Goal: Communication & Community: Answer question/provide support

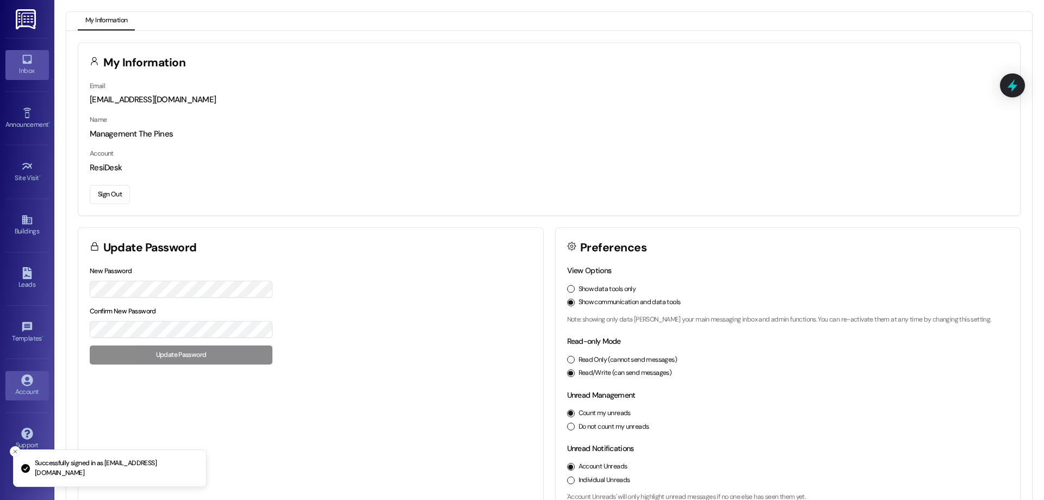
click at [19, 60] on link "Inbox" at bounding box center [26, 64] width 43 height 29
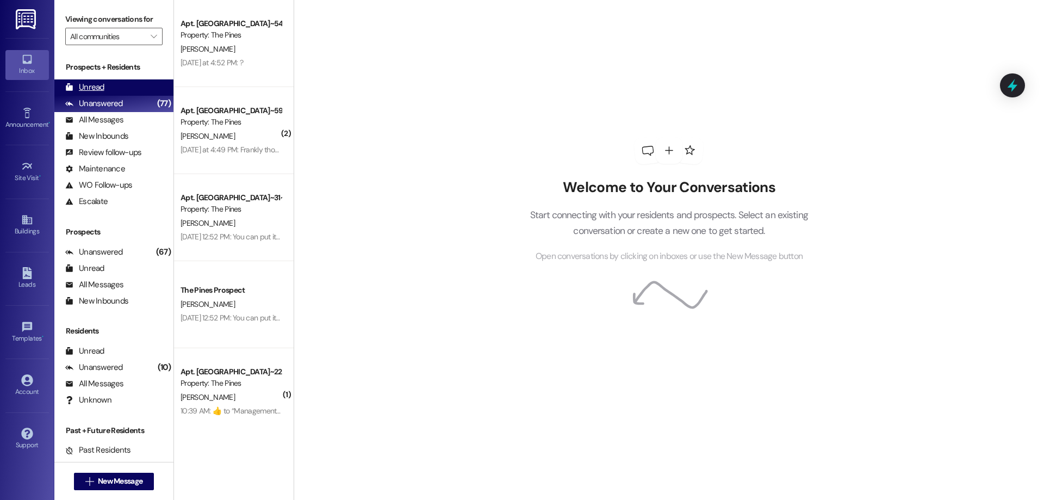
drag, startPoint x: 135, startPoint y: 84, endPoint x: 149, endPoint y: 85, distance: 13.6
click at [135, 84] on div "Unread (0)" at bounding box center [113, 87] width 119 height 16
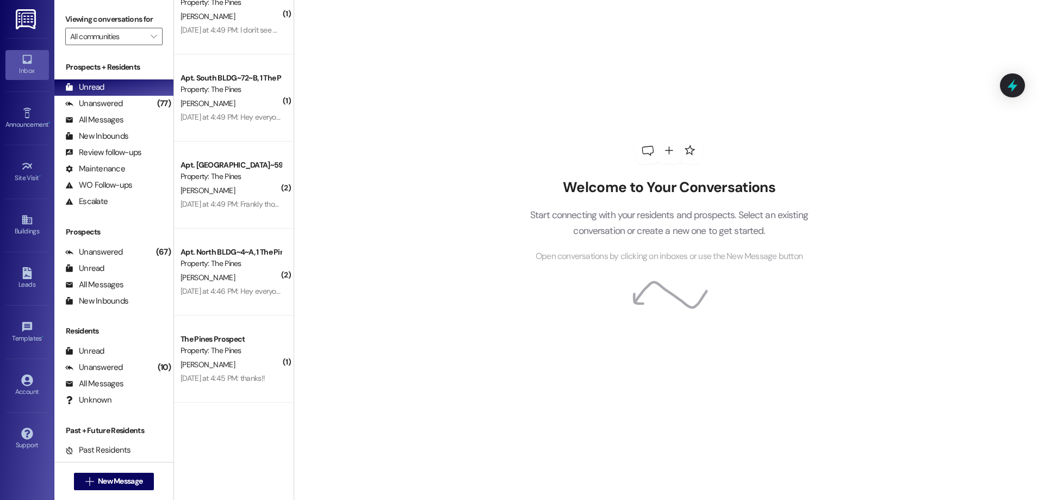
scroll to position [882, 0]
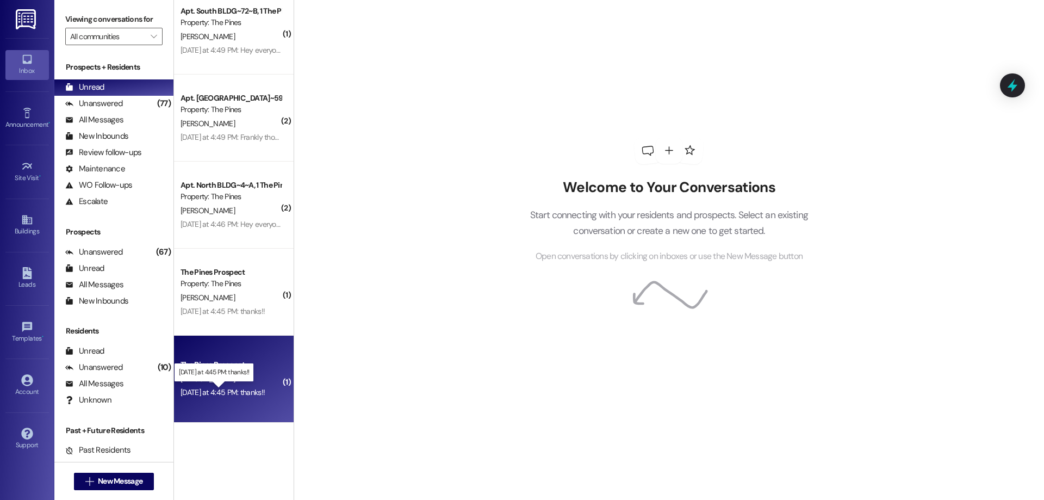
click at [251, 395] on div "[DATE] at 4:45 PM: thanks!! [DATE] at 4:45 PM: thanks!!" at bounding box center [222, 392] width 84 height 10
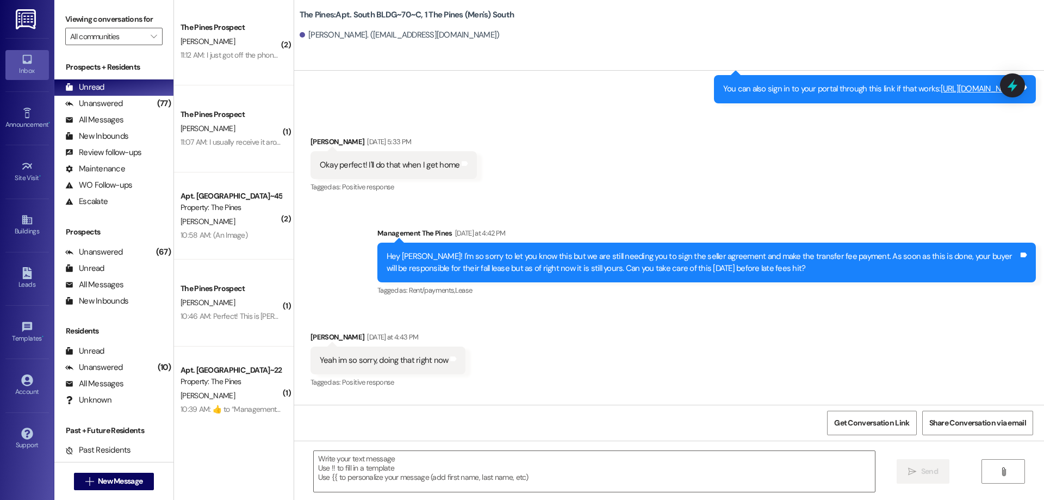
scroll to position [0, 0]
click at [36, 286] on div "Leads" at bounding box center [27, 284] width 54 height 11
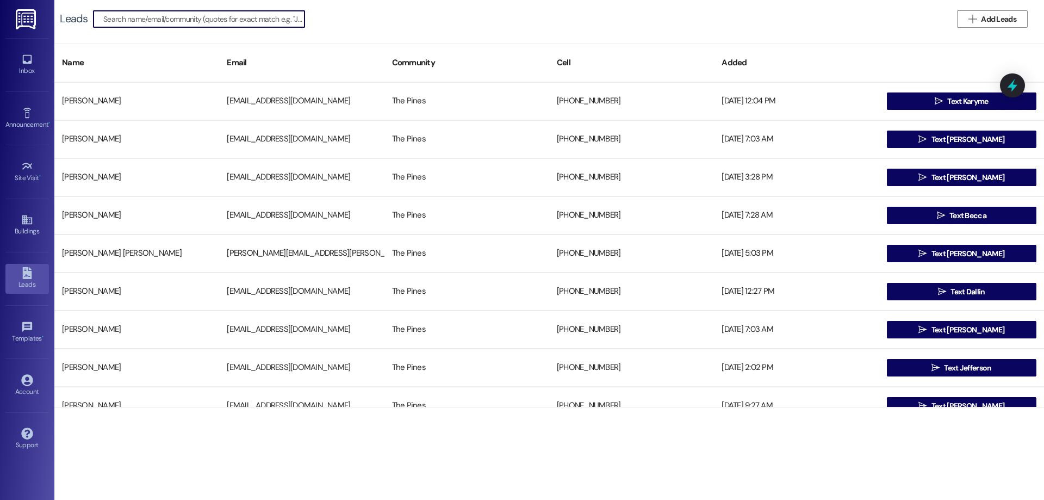
click at [149, 19] on input at bounding box center [203, 18] width 201 height 15
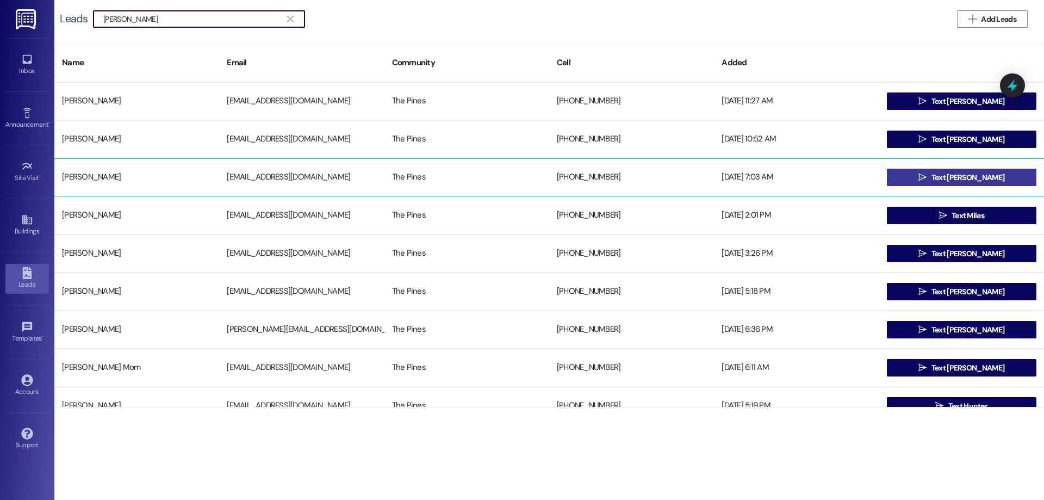
type input "[PERSON_NAME]"
click at [926, 176] on icon "" at bounding box center [922, 177] width 8 height 9
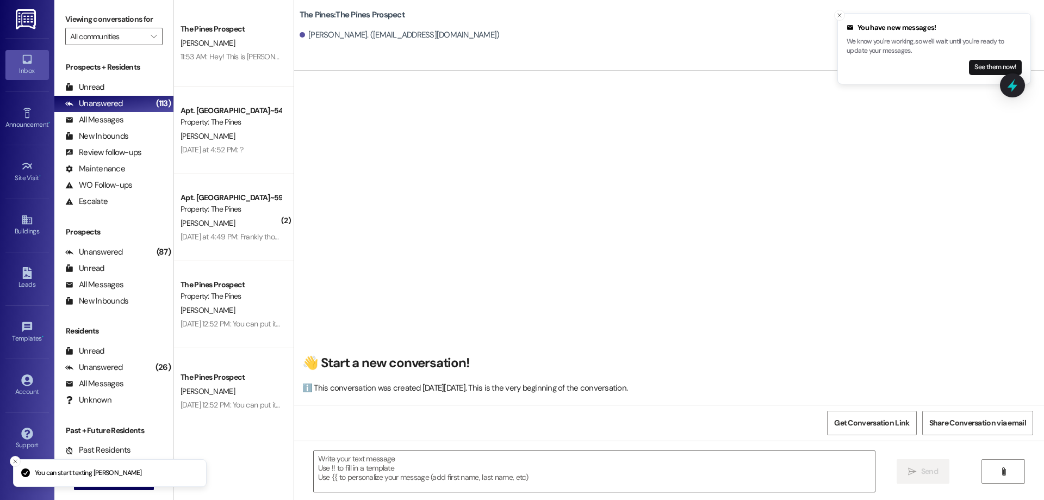
click at [375, 475] on textarea at bounding box center [594, 471] width 561 height 41
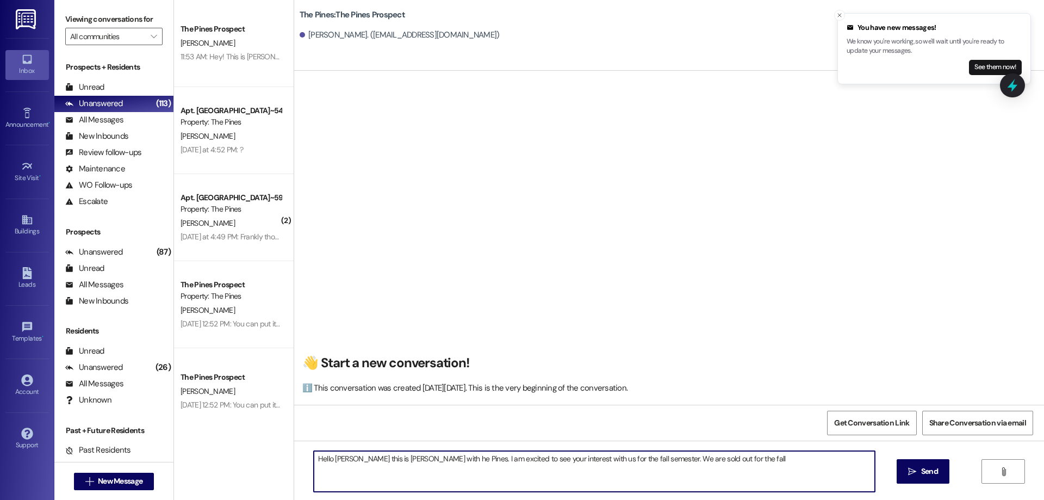
click at [748, 458] on textarea "Hello [PERSON_NAME] this is [PERSON_NAME] with he Pines. I am excited to see yo…" at bounding box center [594, 471] width 561 height 41
click at [416, 459] on textarea "Hello [PERSON_NAME] this is [PERSON_NAME] with he Pines. I am excited to see yo…" at bounding box center [594, 471] width 561 height 41
click at [724, 461] on textarea "Hello [PERSON_NAME] this is [PERSON_NAME] with The Pines. I am excited to see y…" at bounding box center [594, 471] width 561 height 41
click at [865, 464] on textarea "Hello [PERSON_NAME] this is [PERSON_NAME] with The Pines. I am excited to see y…" at bounding box center [594, 471] width 561 height 41
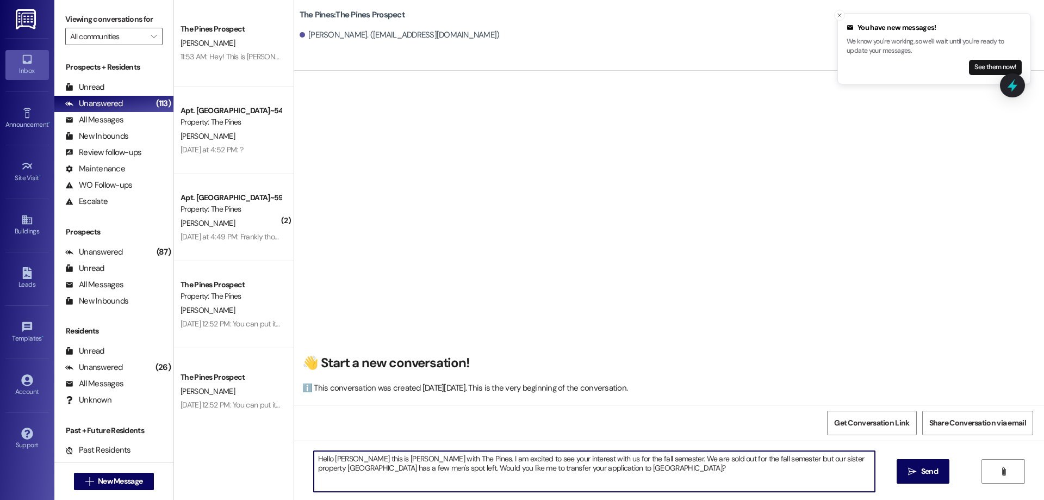
drag, startPoint x: 584, startPoint y: 471, endPoint x: 308, endPoint y: 459, distance: 275.9
click at [314, 459] on textarea "Hello [PERSON_NAME] this is [PERSON_NAME] with The Pines. I am excited to see y…" at bounding box center [594, 471] width 561 height 41
type textarea "Hello [PERSON_NAME] this is [PERSON_NAME] with The Pines. I am excited to see y…"
click at [610, 478] on textarea "Hello [PERSON_NAME] this is [PERSON_NAME] with The Pines. I am excited to see y…" at bounding box center [594, 471] width 561 height 41
click at [599, 475] on textarea "Hello [PERSON_NAME] this is [PERSON_NAME] with The Pines. I am excited to see y…" at bounding box center [594, 471] width 561 height 41
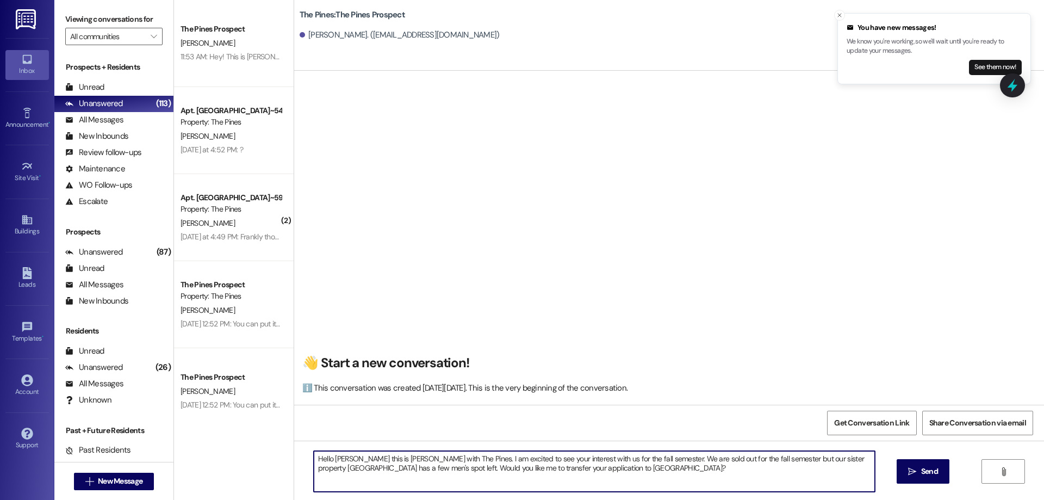
drag, startPoint x: 591, startPoint y: 472, endPoint x: 270, endPoint y: 459, distance: 321.0
click at [270, 459] on div "The Pines Prospect [PERSON_NAME] 11:53 AM: Hey! This is [PERSON_NAME], I am [PE…" at bounding box center [609, 250] width 870 height 500
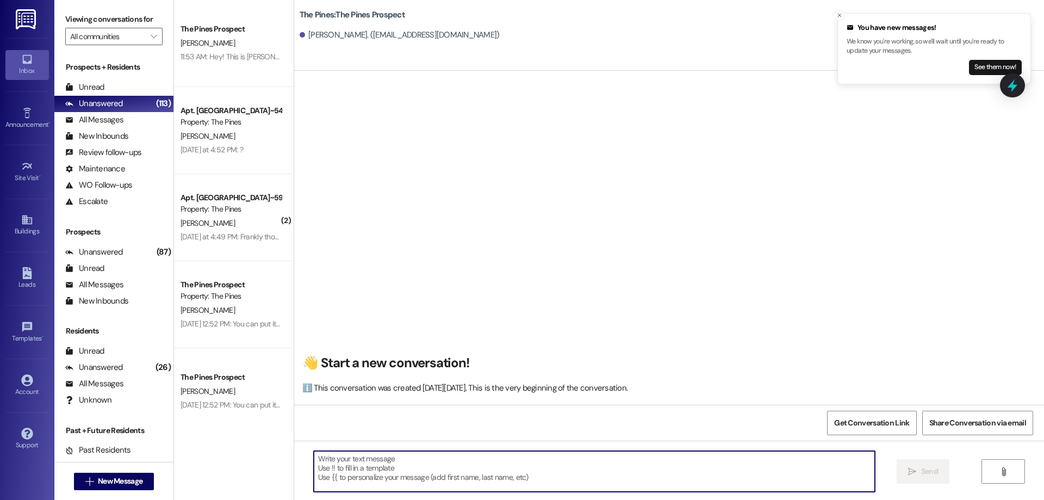
paste textarea "Hello [PERSON_NAME], this is [PERSON_NAME] with The Pines! I’m excited to see y…"
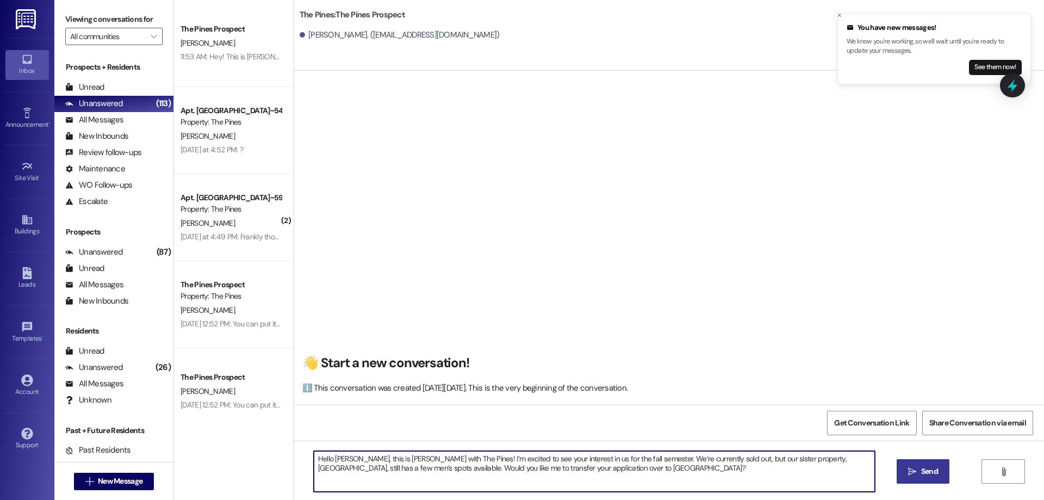
type textarea "Hello [PERSON_NAME], this is [PERSON_NAME] with The Pines! I’m excited to see y…"
click at [913, 474] on icon "" at bounding box center [912, 471] width 8 height 9
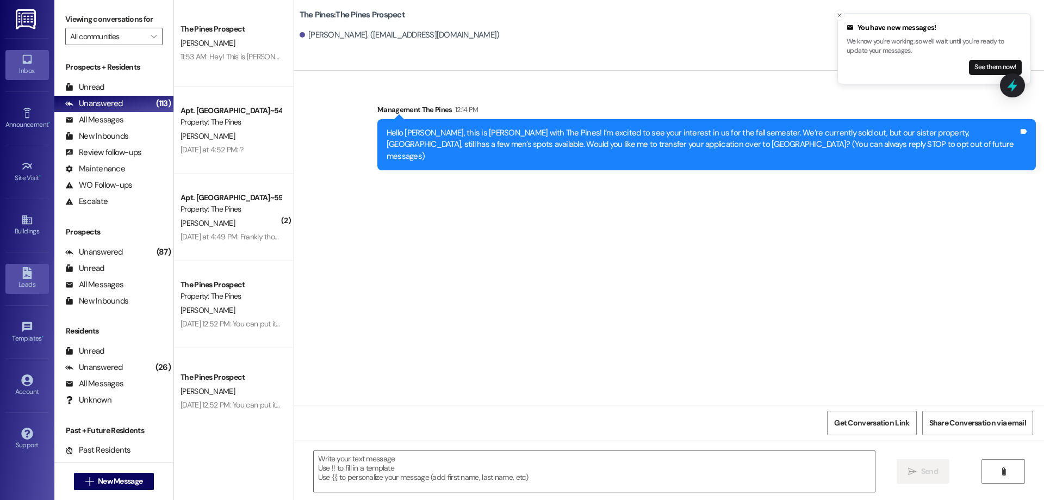
click at [37, 275] on link "Leads" at bounding box center [26, 278] width 43 height 29
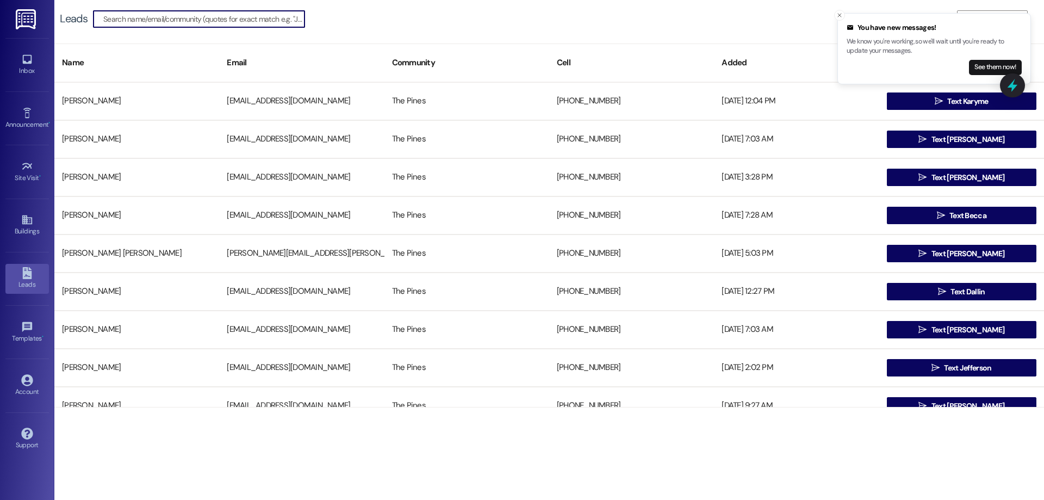
click at [154, 23] on input at bounding box center [203, 18] width 201 height 15
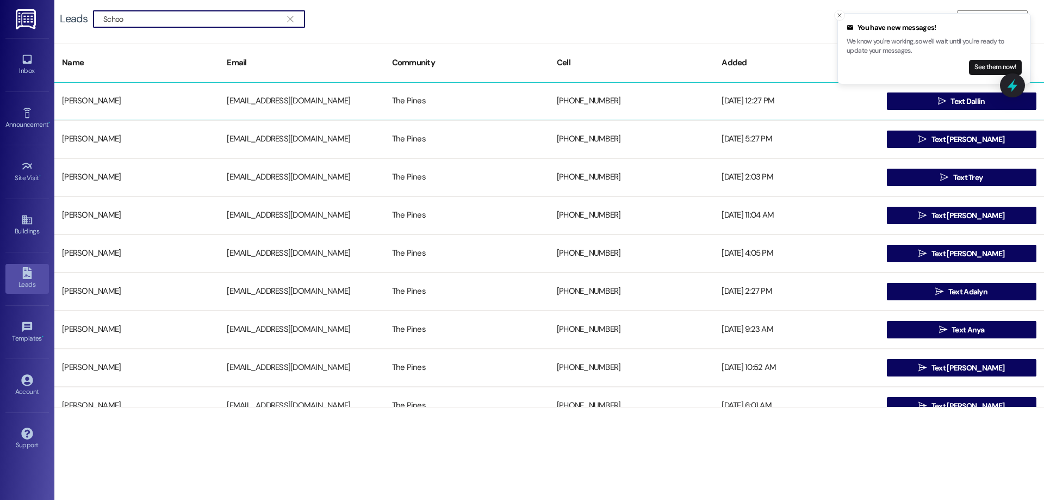
type input "Schoo"
click at [879, 101] on div " Text Dallin" at bounding box center [961, 101] width 165 height 22
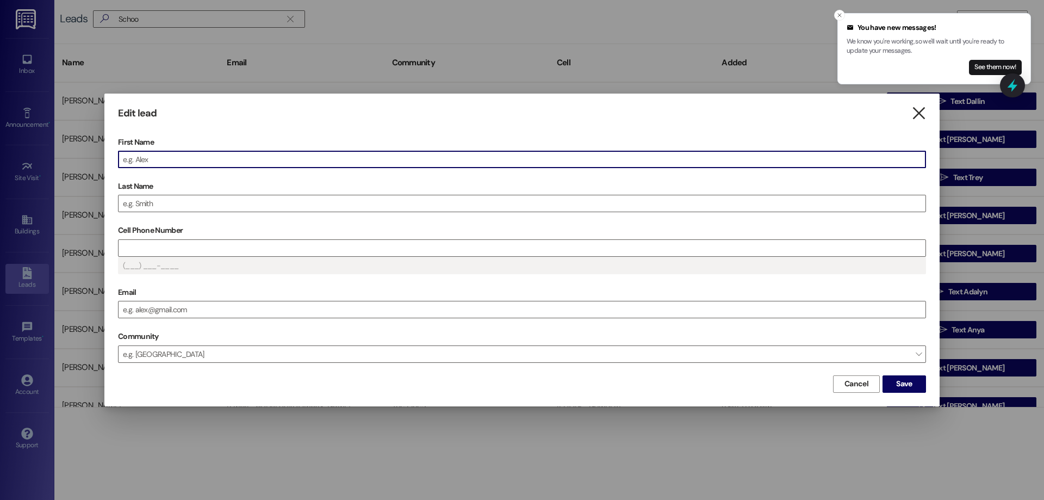
click at [921, 111] on icon "" at bounding box center [918, 113] width 15 height 11
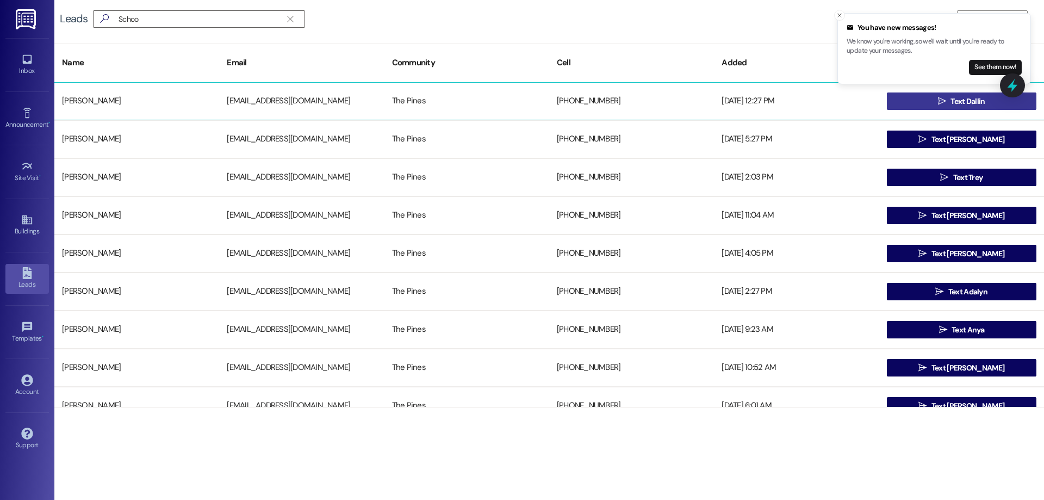
click at [923, 107] on button " Text Dallin" at bounding box center [961, 100] width 149 height 17
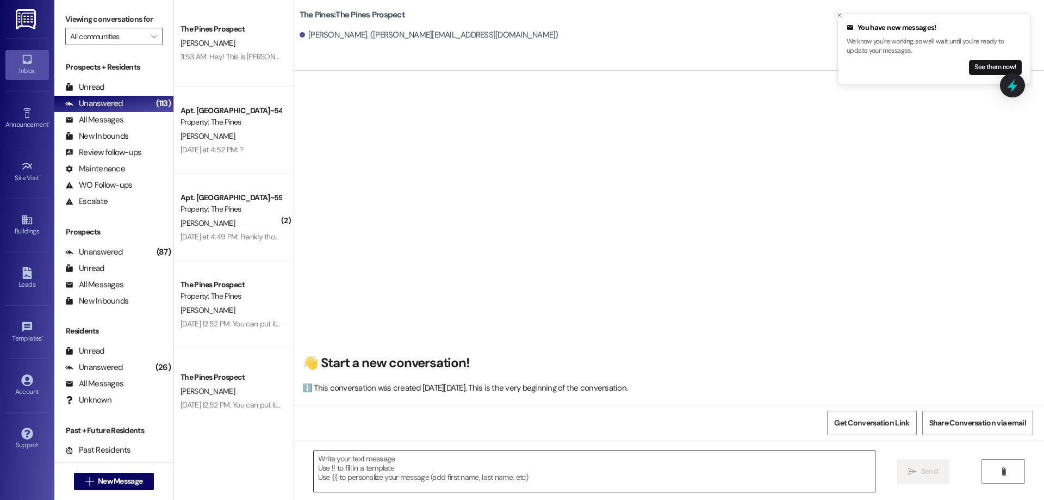
click at [348, 466] on textarea at bounding box center [594, 471] width 561 height 41
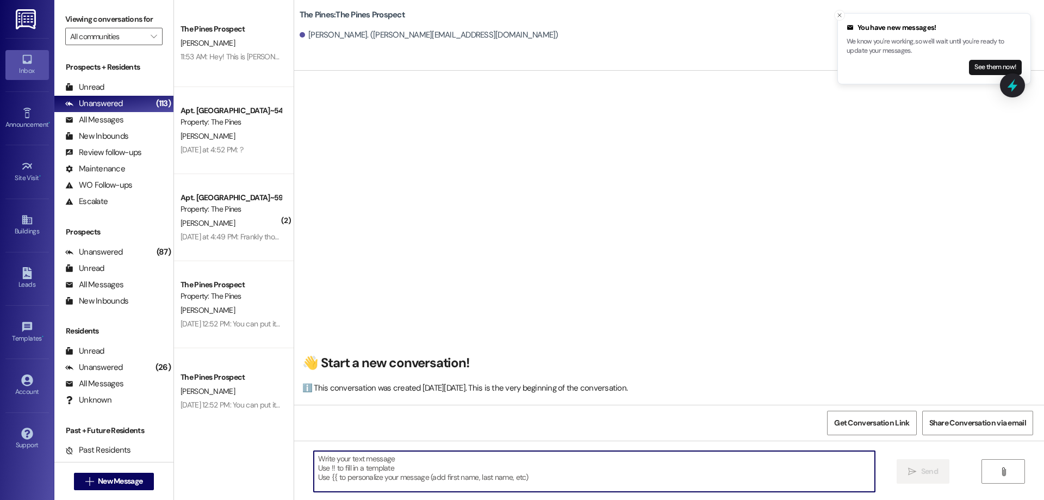
paste textarea "Hello [PERSON_NAME], this is [PERSON_NAME] with The Pines! I’m excited to see y…"
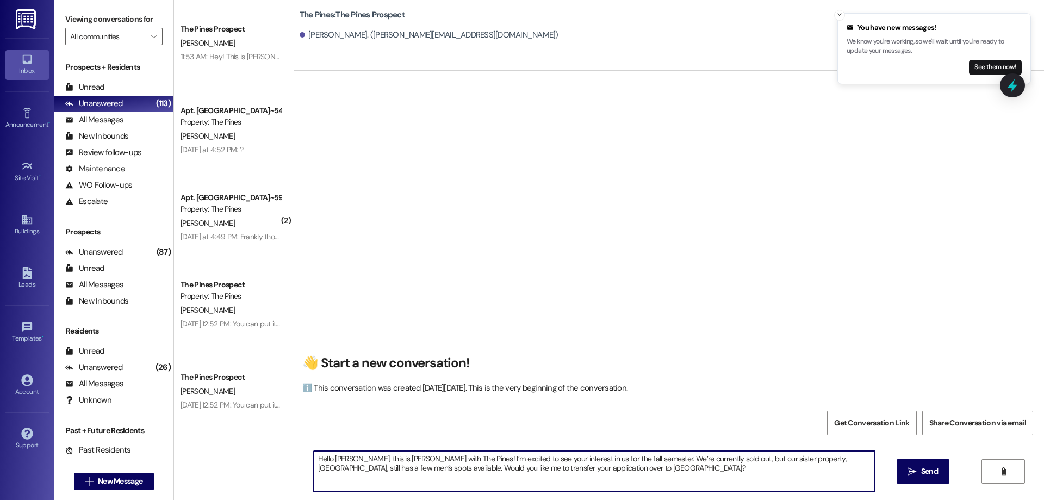
click at [348, 459] on textarea "Hello [PERSON_NAME], this is [PERSON_NAME] with The Pines! I’m excited to see y…" at bounding box center [594, 471] width 561 height 41
drag, startPoint x: 602, startPoint y: 472, endPoint x: 301, endPoint y: 458, distance: 302.1
click at [308, 458] on div "Hello [PERSON_NAME], this is [PERSON_NAME] with The Pines! I’m excited to see y…" at bounding box center [589, 471] width 562 height 42
type textarea "Hello [PERSON_NAME], this is [PERSON_NAME] with The Pines! I’m excited to see y…"
click at [923, 470] on span "Send" at bounding box center [929, 470] width 17 height 11
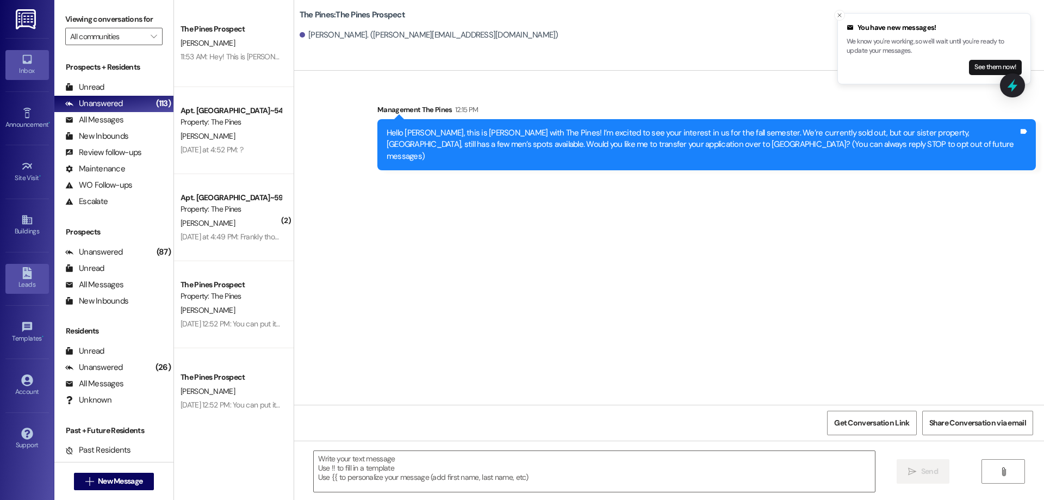
click at [22, 291] on link "Leads" at bounding box center [26, 278] width 43 height 29
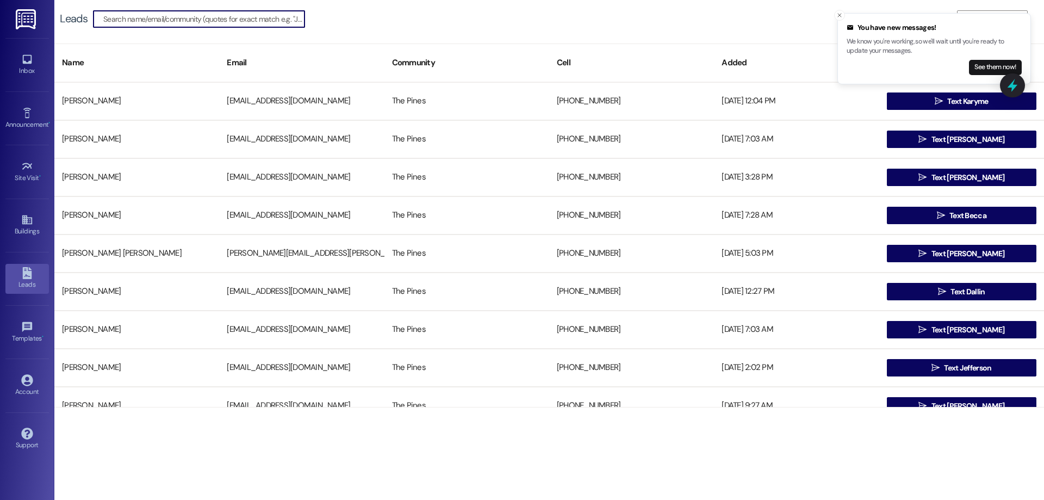
click at [161, 21] on input at bounding box center [203, 18] width 201 height 15
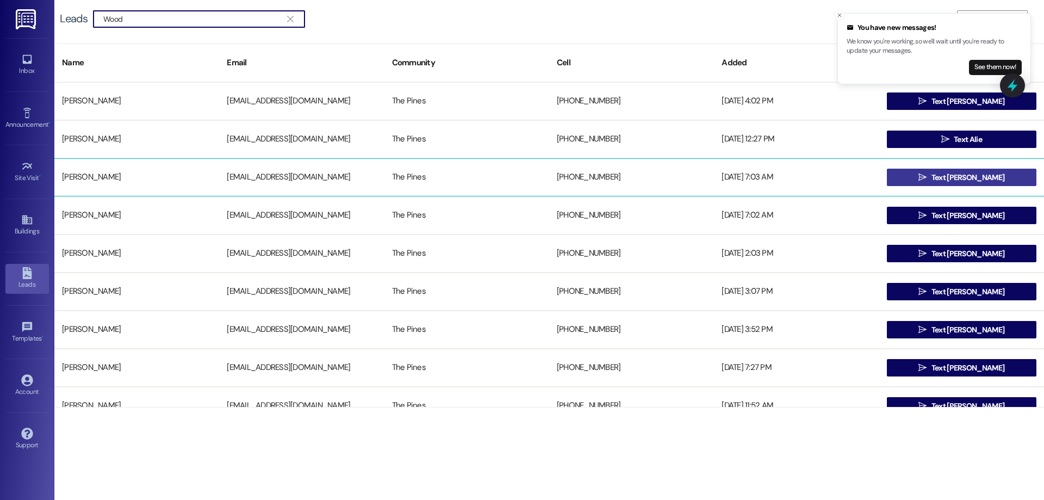
type input "Wood"
click at [908, 176] on button " Text [PERSON_NAME]" at bounding box center [961, 177] width 149 height 17
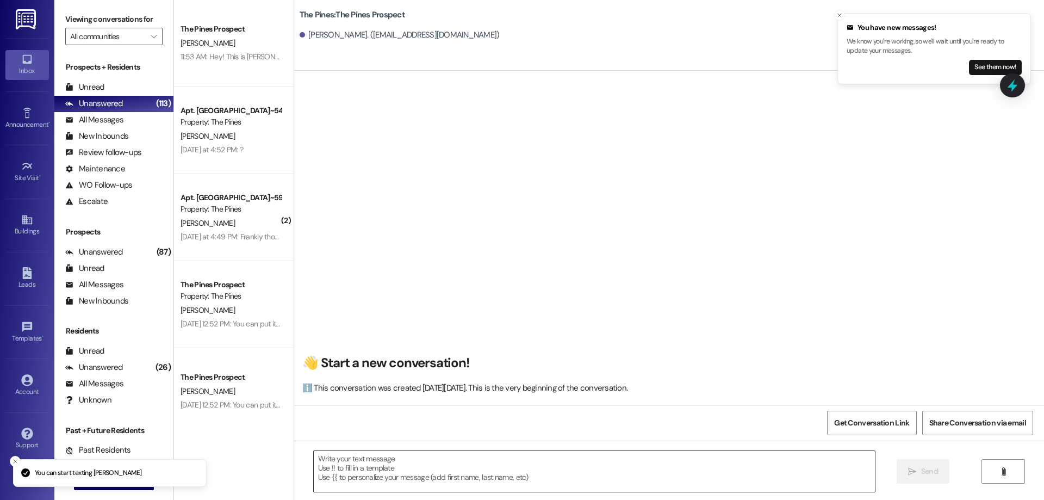
click at [350, 461] on textarea at bounding box center [594, 471] width 561 height 41
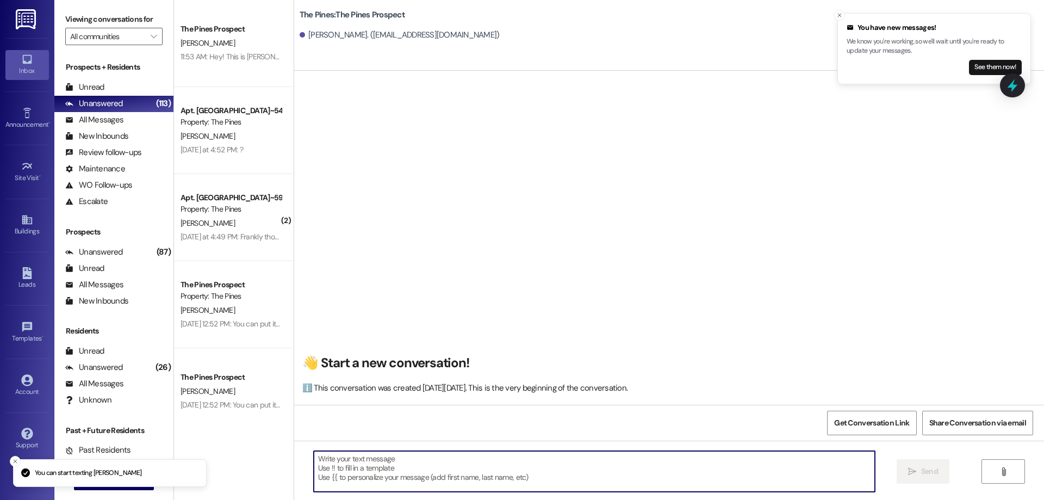
paste textarea "Hello [PERSON_NAME], this is [PERSON_NAME] with The Pines! I’m excited to see y…"
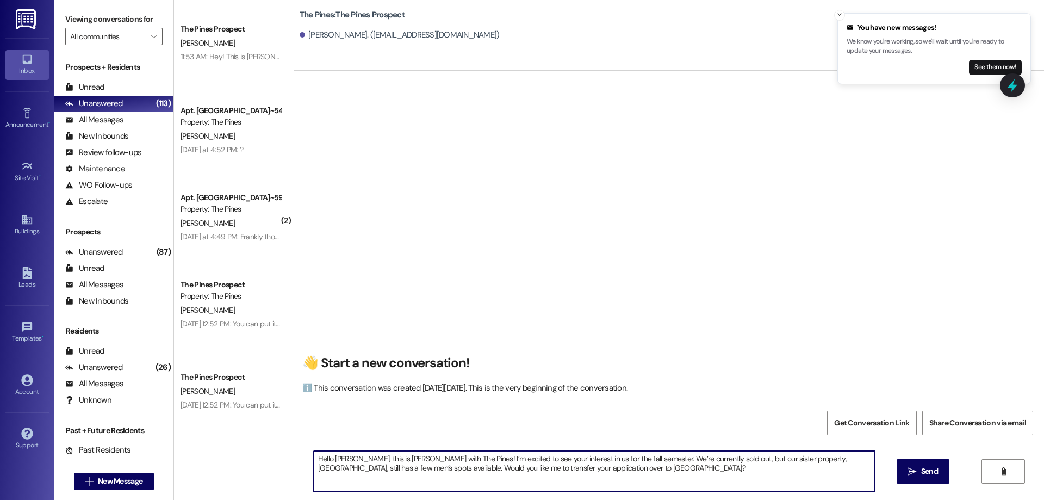
click at [343, 460] on textarea "Hello [PERSON_NAME], this is [PERSON_NAME] with The Pines! I’m excited to see y…" at bounding box center [594, 471] width 561 height 41
drag, startPoint x: 591, startPoint y: 470, endPoint x: 265, endPoint y: 453, distance: 326.1
click at [263, 453] on div "The Pines Prospect [PERSON_NAME] 11:53 AM: Hey! This is [PERSON_NAME], I am [PE…" at bounding box center [609, 250] width 870 height 500
click at [616, 477] on textarea "Hello [PERSON_NAME], this is [PERSON_NAME] with The Pines! I’m excited to see y…" at bounding box center [594, 471] width 561 height 41
type textarea "Hello [PERSON_NAME], this is [PERSON_NAME] with The Pines! I’m excited to see y…"
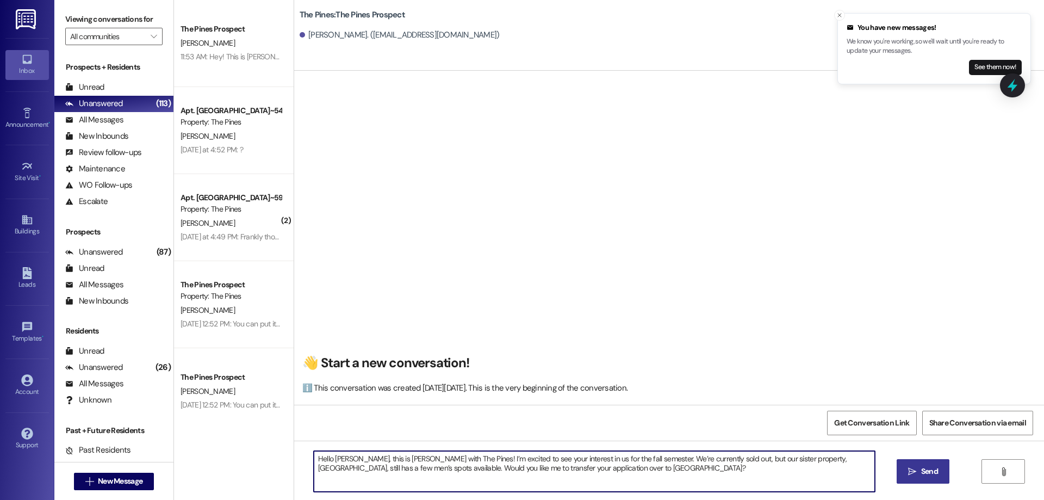
click at [921, 470] on span "Send" at bounding box center [929, 470] width 17 height 11
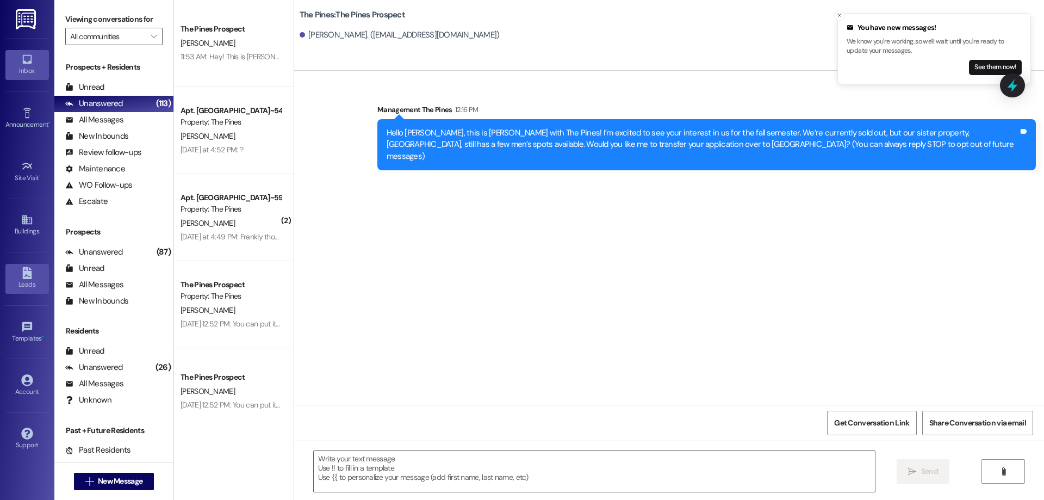
click at [37, 276] on link "Leads" at bounding box center [26, 278] width 43 height 29
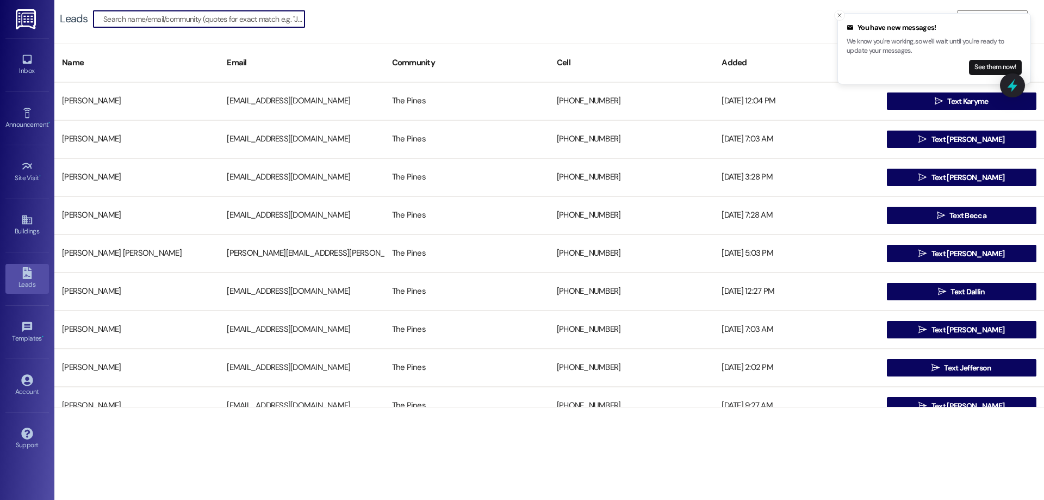
click at [186, 21] on input at bounding box center [203, 18] width 201 height 15
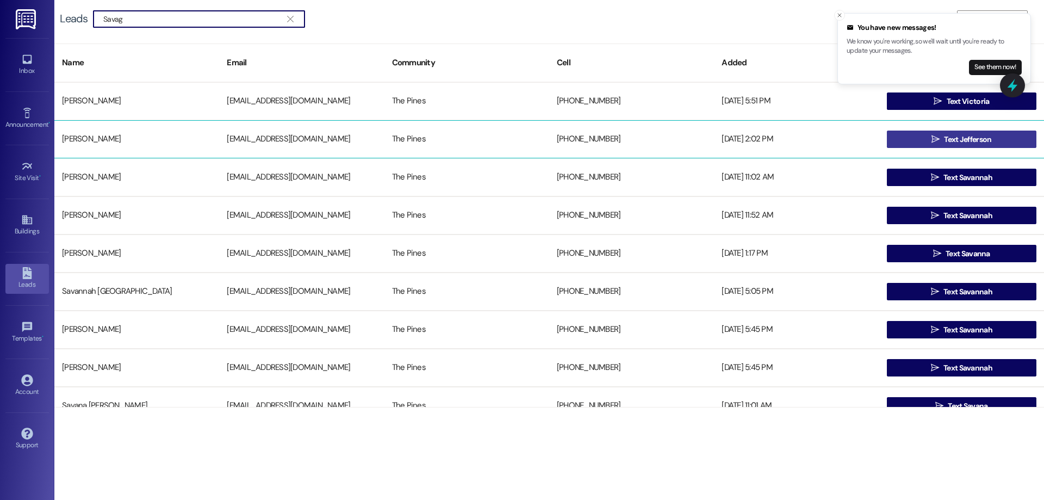
type input "Savag"
click at [899, 142] on button " Text Jefferson" at bounding box center [961, 138] width 149 height 17
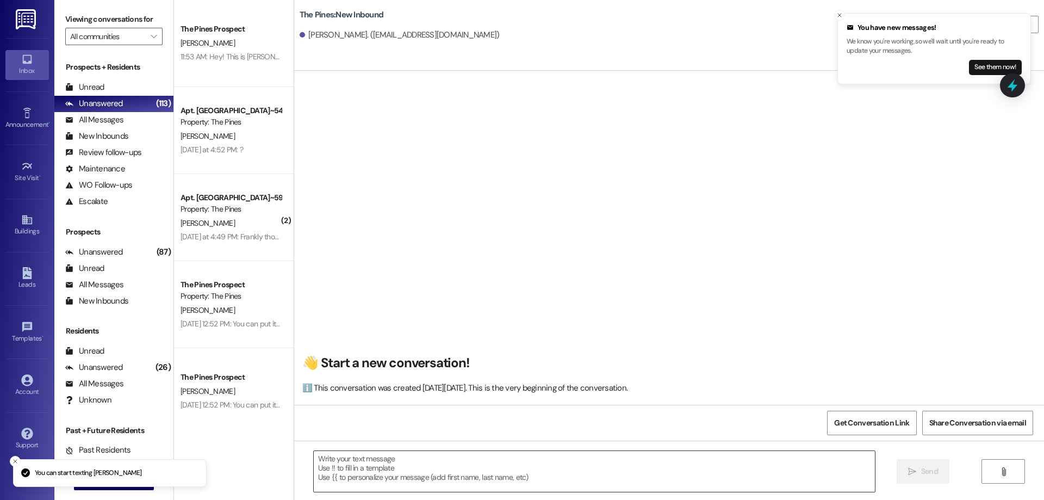
click at [334, 468] on textarea at bounding box center [594, 471] width 561 height 41
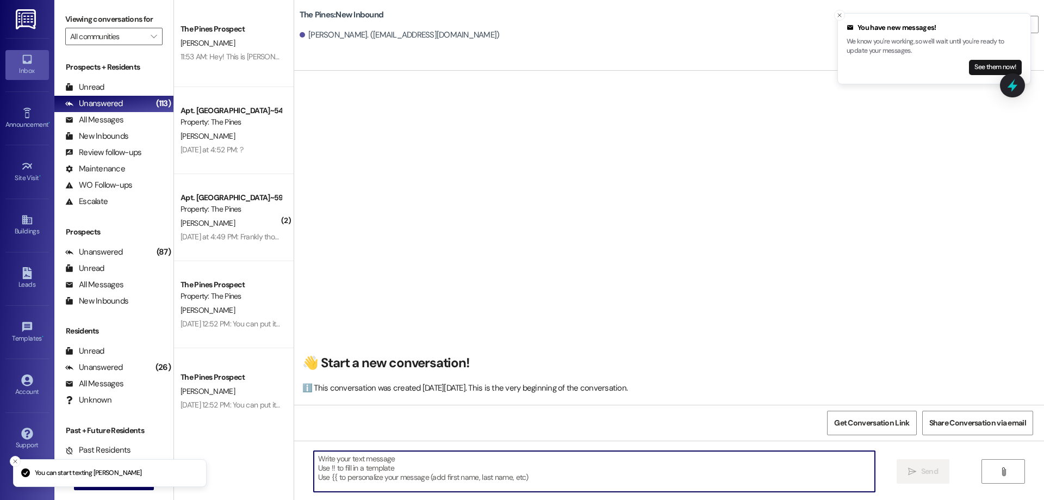
paste textarea "Hello [PERSON_NAME], this is [PERSON_NAME] with The Pines! I’m excited to see y…"
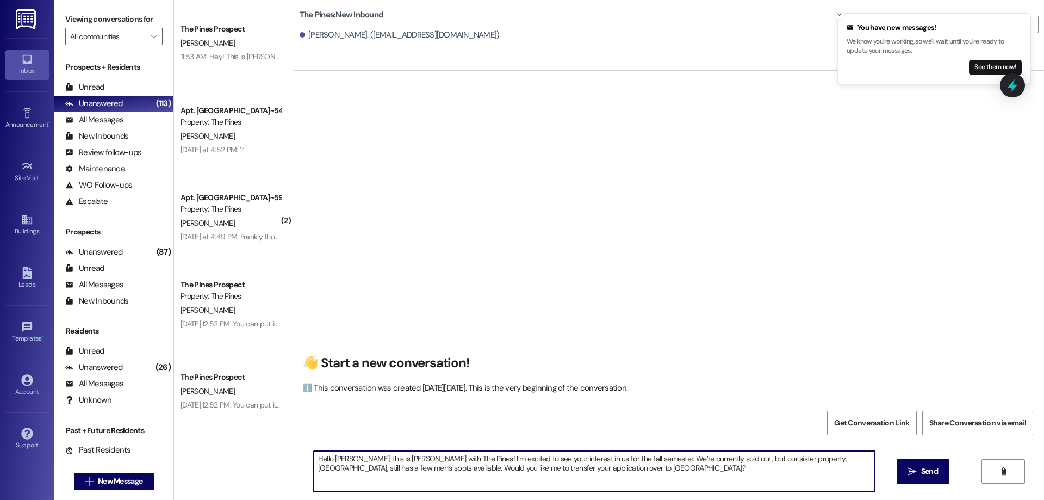
click at [351, 461] on textarea "Hello [PERSON_NAME], this is [PERSON_NAME] with The Pines! I’m excited to see y…" at bounding box center [594, 471] width 561 height 41
drag, startPoint x: 522, startPoint y: 471, endPoint x: 302, endPoint y: 453, distance: 220.9
click at [308, 453] on div "Hello [PERSON_NAME], this is [PERSON_NAME] with The Pines! I’m excited to see y…" at bounding box center [589, 471] width 562 height 42
type textarea "Hello [PERSON_NAME], this is [PERSON_NAME] with The Pines! I’m excited to see y…"
click at [911, 473] on icon "" at bounding box center [912, 471] width 8 height 9
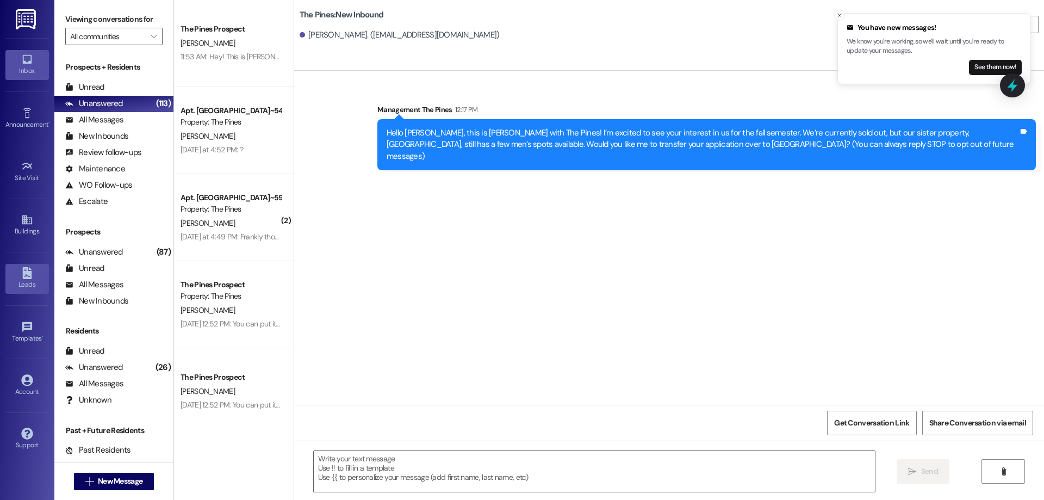
click at [22, 284] on div "Leads" at bounding box center [27, 284] width 54 height 11
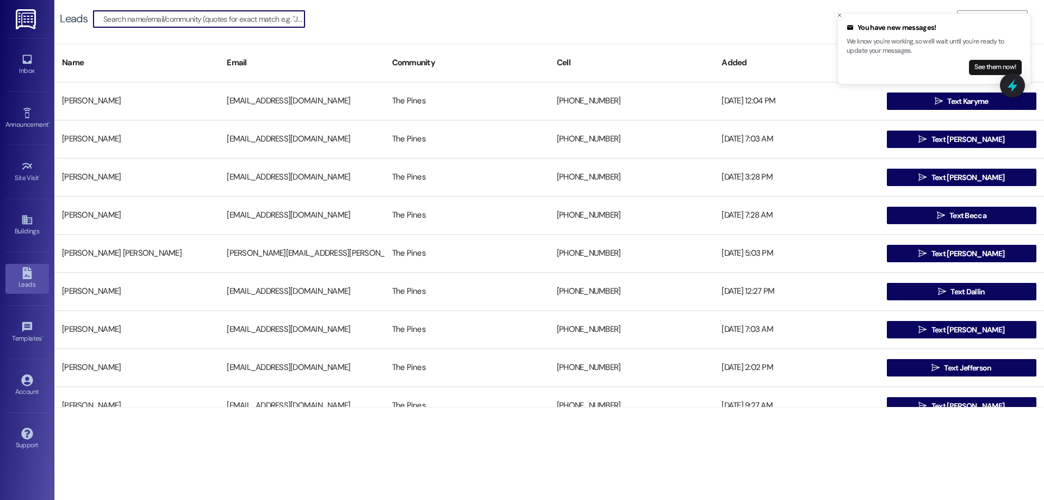
click at [126, 22] on input at bounding box center [203, 18] width 201 height 15
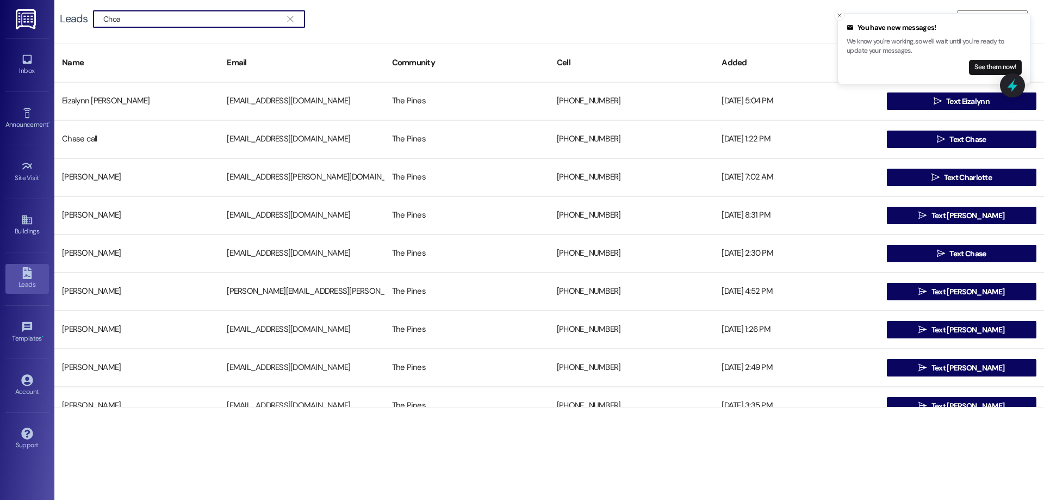
type input "Choa"
drag, startPoint x: 285, startPoint y: 15, endPoint x: 209, endPoint y: 19, distance: 75.7
click at [285, 15] on span "" at bounding box center [290, 19] width 10 height 16
click at [208, 19] on input at bounding box center [203, 18] width 201 height 15
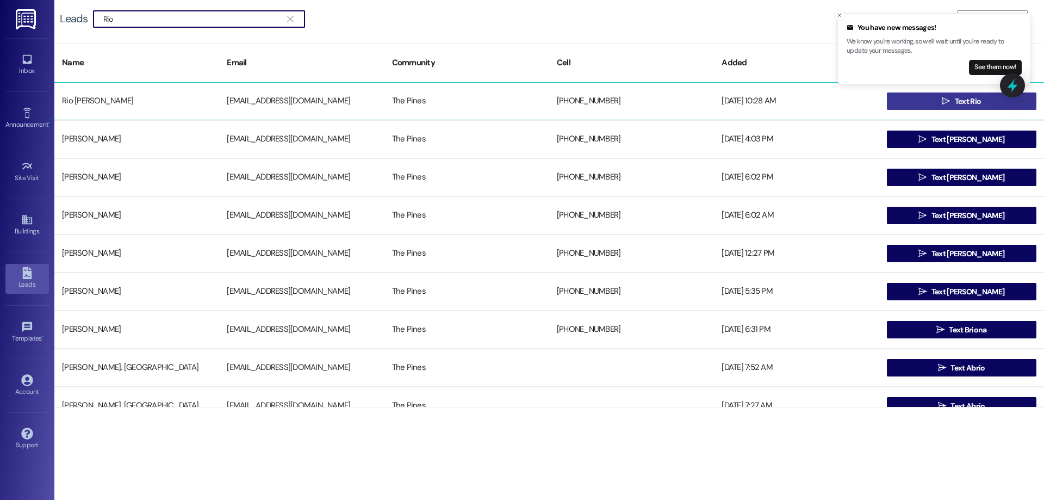
type input "Rio"
click at [957, 99] on span "Text Rio" at bounding box center [968, 101] width 26 height 11
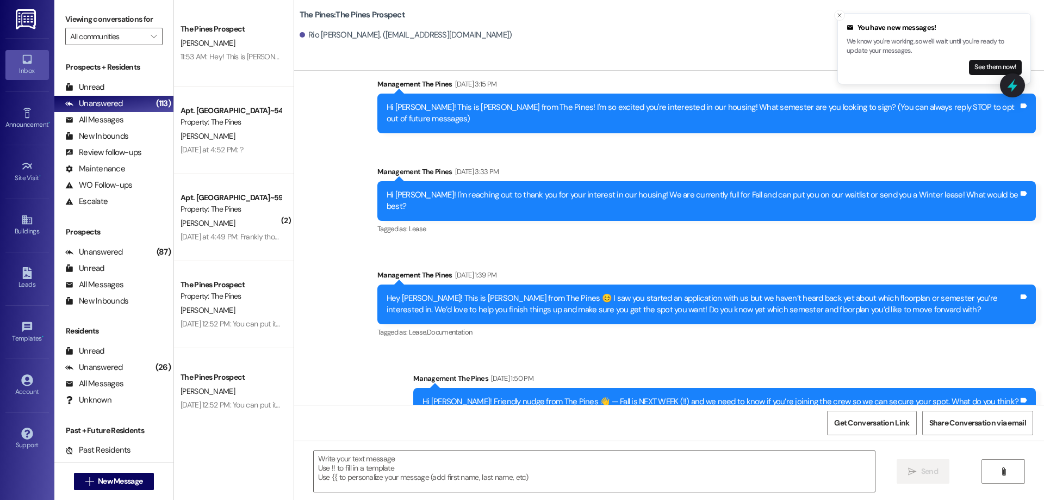
scroll to position [38, 0]
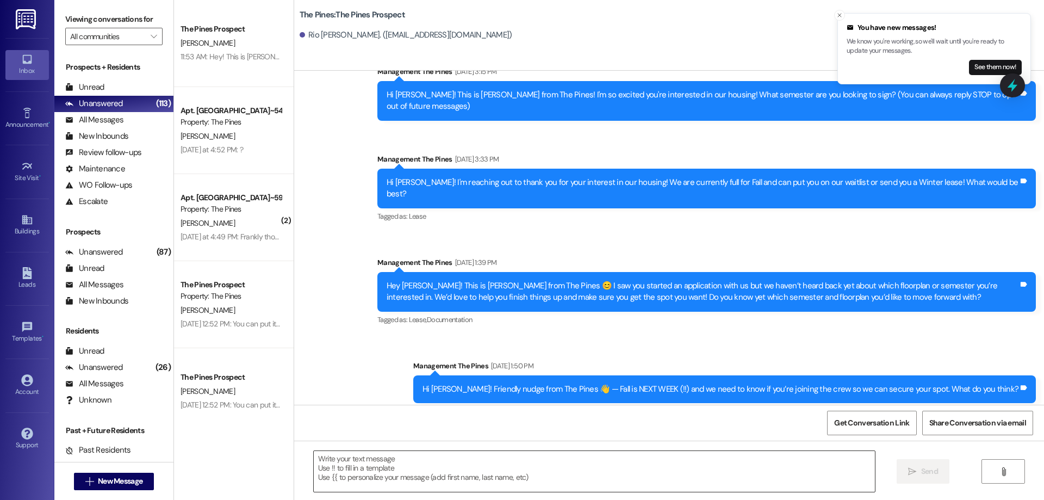
click at [360, 469] on textarea at bounding box center [594, 471] width 561 height 41
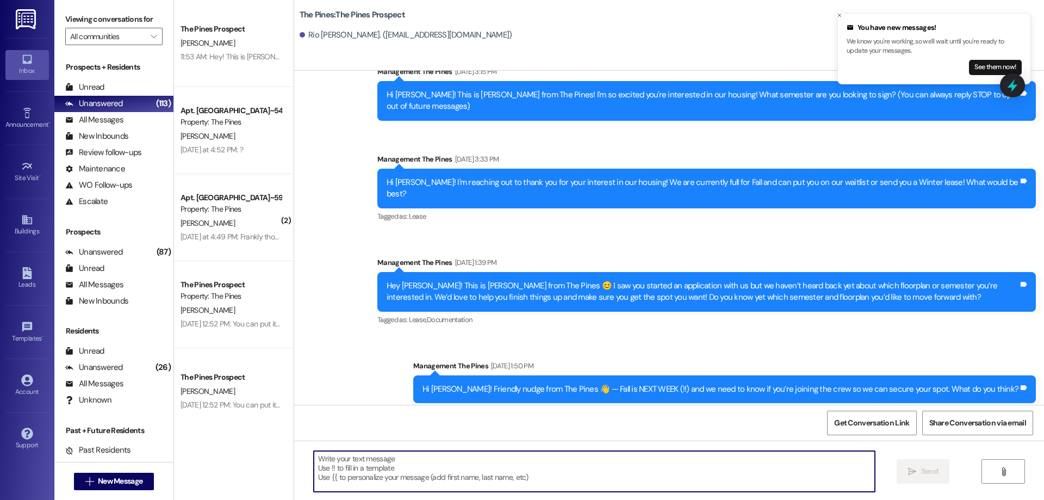
paste textarea "Hello [PERSON_NAME], this is [PERSON_NAME] with The Pines! I’m excited to see y…"
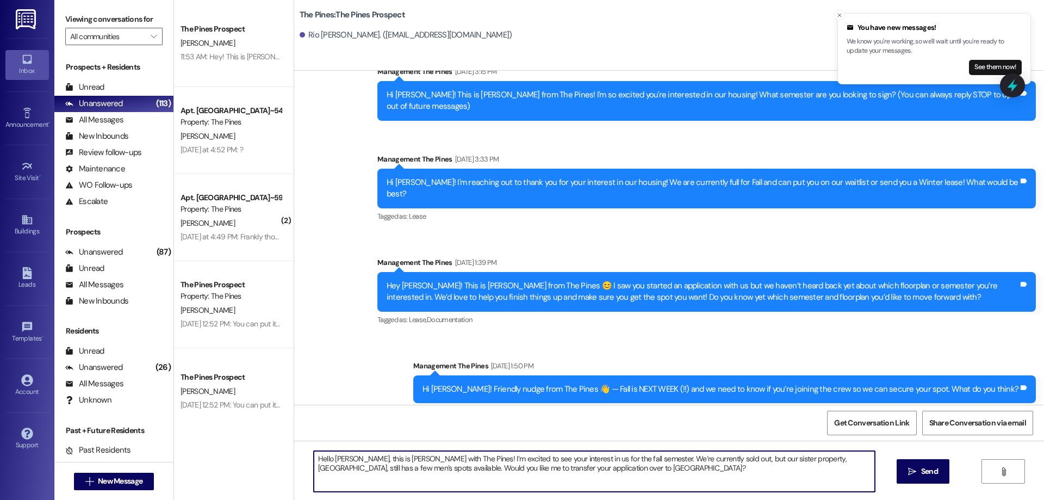
click at [356, 459] on textarea "Hello [PERSON_NAME], this is [PERSON_NAME] with The Pines! I’m excited to see y…" at bounding box center [594, 471] width 561 height 41
drag, startPoint x: 575, startPoint y: 472, endPoint x: 294, endPoint y: 456, distance: 281.5
click at [294, 456] on div "Hello [PERSON_NAME], this is [PERSON_NAME] with The Pines! I’m excited to see y…" at bounding box center [669, 481] width 750 height 82
type textarea "Hello [PERSON_NAME], this is [PERSON_NAME] with The Pines! I’m excited to see y…"
click at [928, 468] on span "Send" at bounding box center [929, 470] width 17 height 11
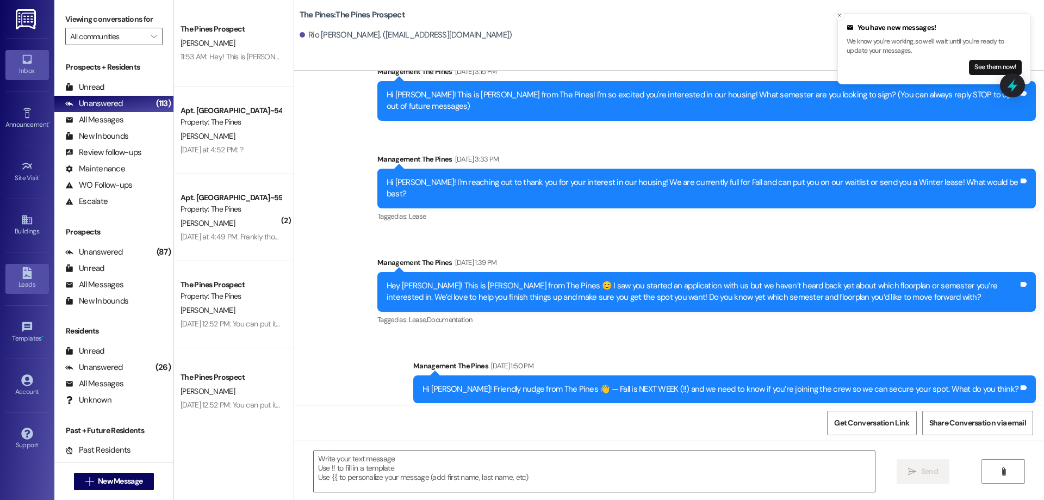
drag, startPoint x: 26, startPoint y: 281, endPoint x: 18, endPoint y: 276, distance: 9.4
click at [25, 281] on div "Leads" at bounding box center [27, 284] width 54 height 11
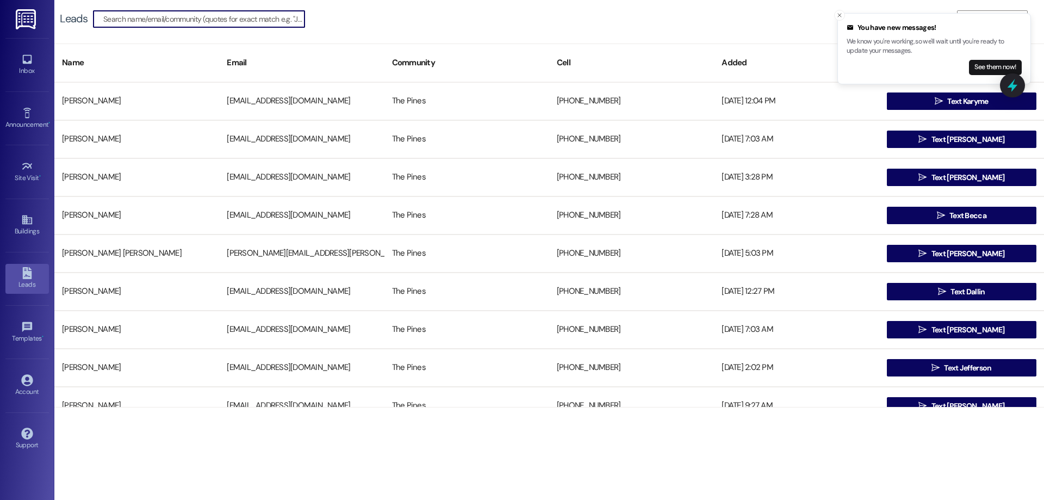
click at [159, 26] on input at bounding box center [203, 18] width 201 height 15
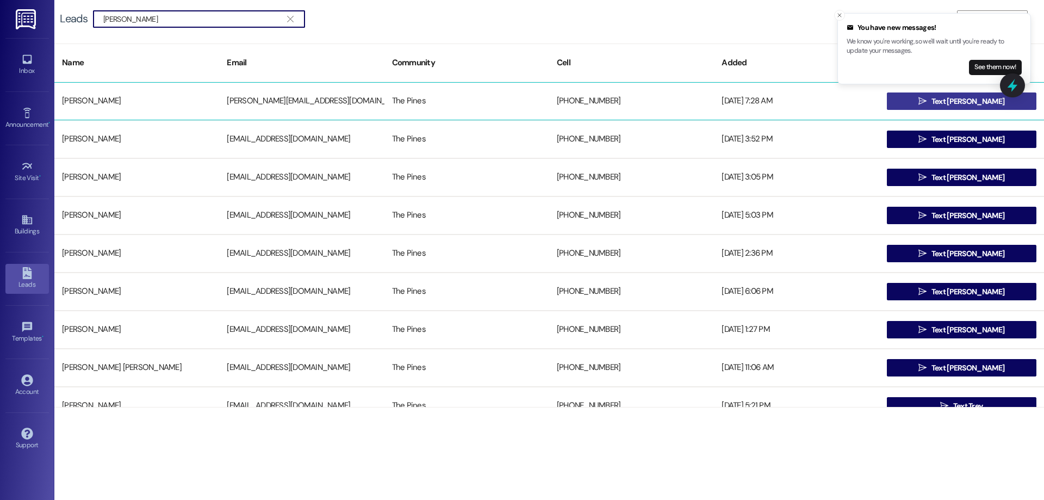
type input "[PERSON_NAME]"
click at [892, 104] on button " Text [PERSON_NAME]" at bounding box center [961, 100] width 149 height 17
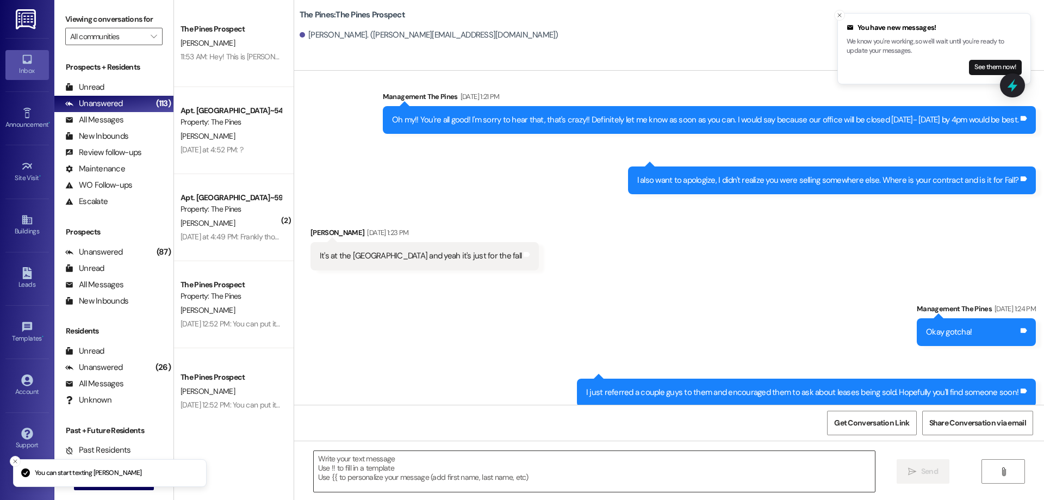
scroll to position [2247, 0]
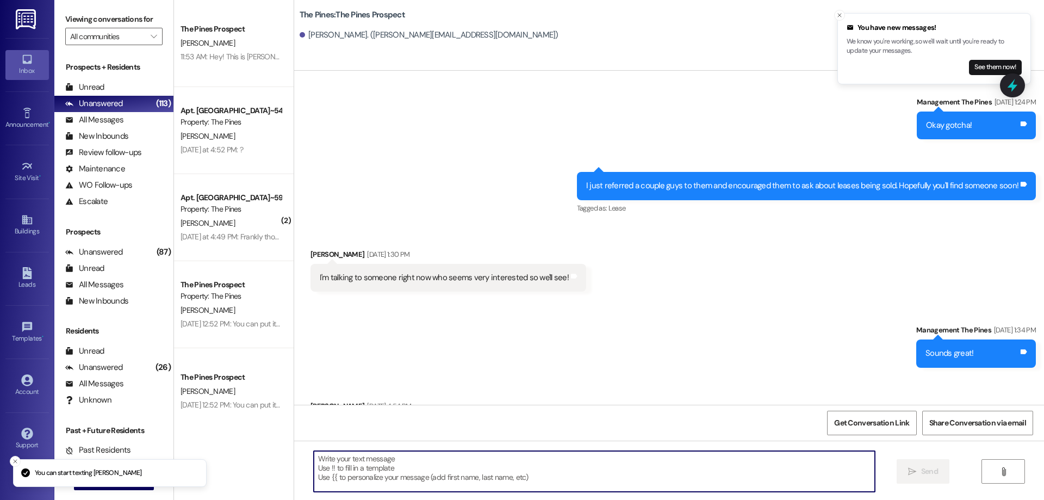
click at [375, 479] on textarea at bounding box center [594, 471] width 561 height 41
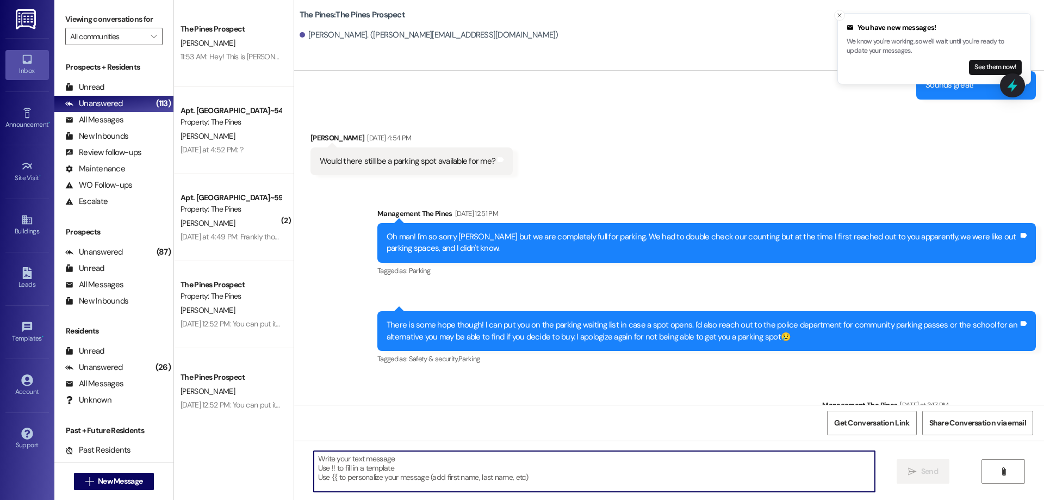
scroll to position [2297, 0]
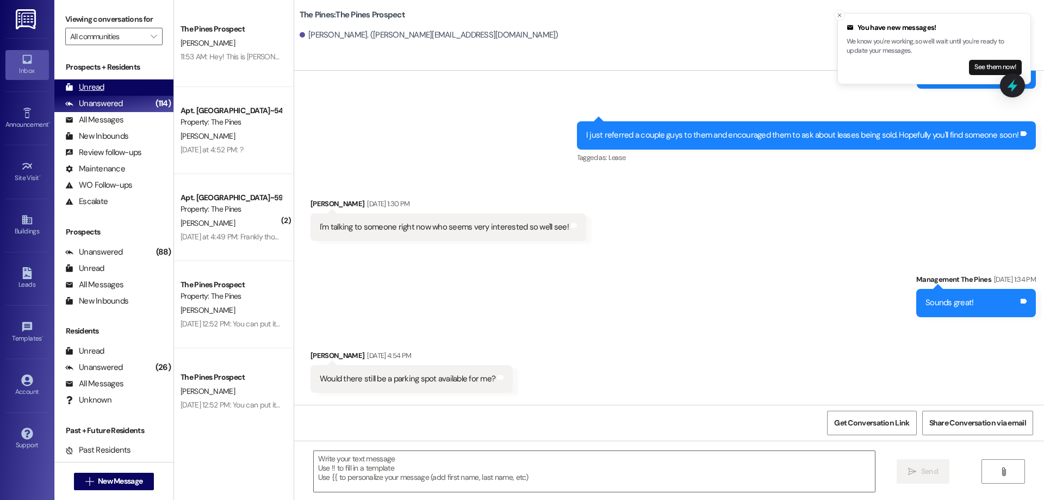
click at [103, 79] on div "Unread (0)" at bounding box center [113, 87] width 119 height 16
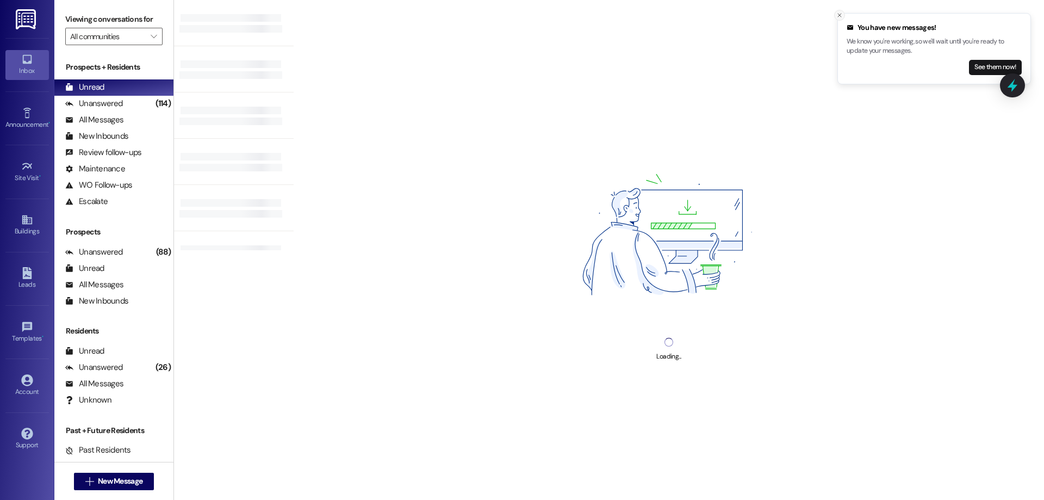
click at [833, 16] on div "Loading..." at bounding box center [669, 250] width 750 height 500
click at [842, 15] on icon "Close toast" at bounding box center [839, 15] width 7 height 7
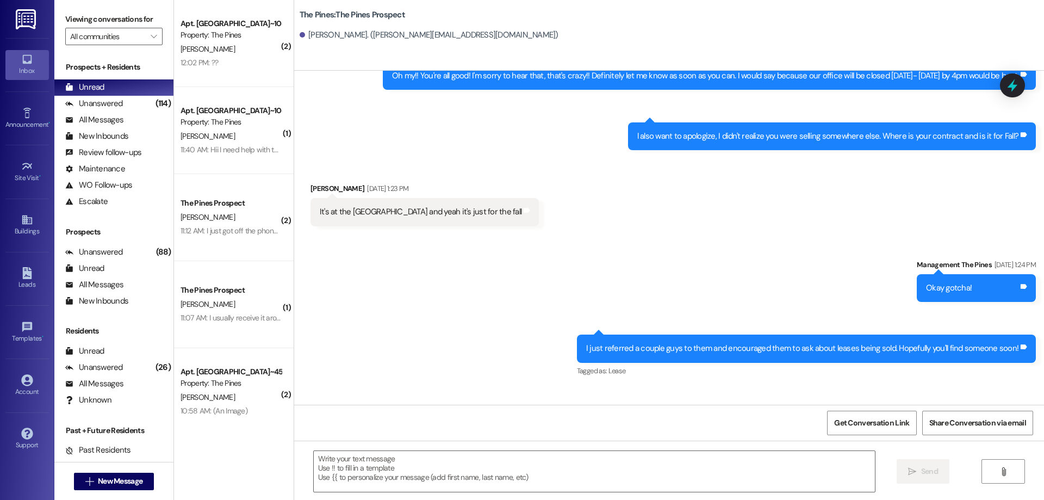
scroll to position [2247, 0]
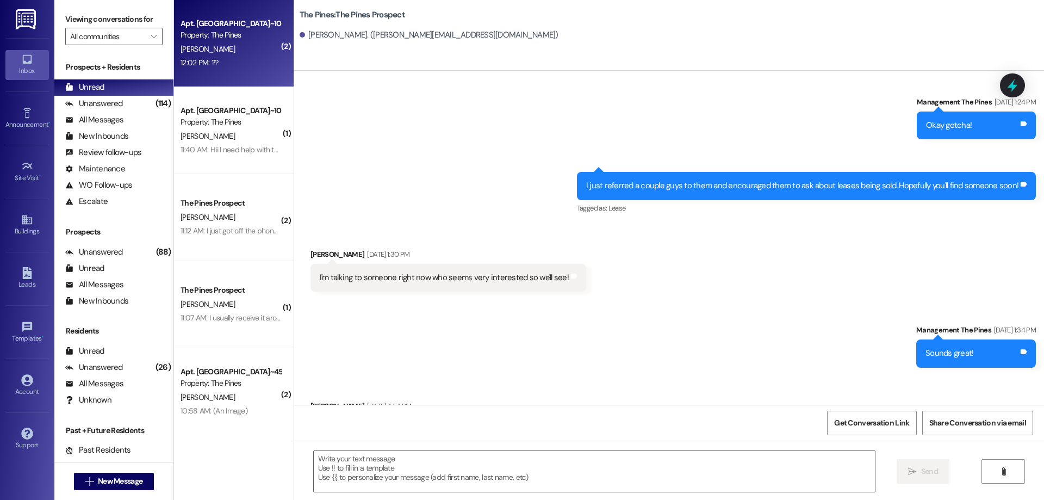
click at [231, 55] on div "[PERSON_NAME]" at bounding box center [230, 49] width 103 height 14
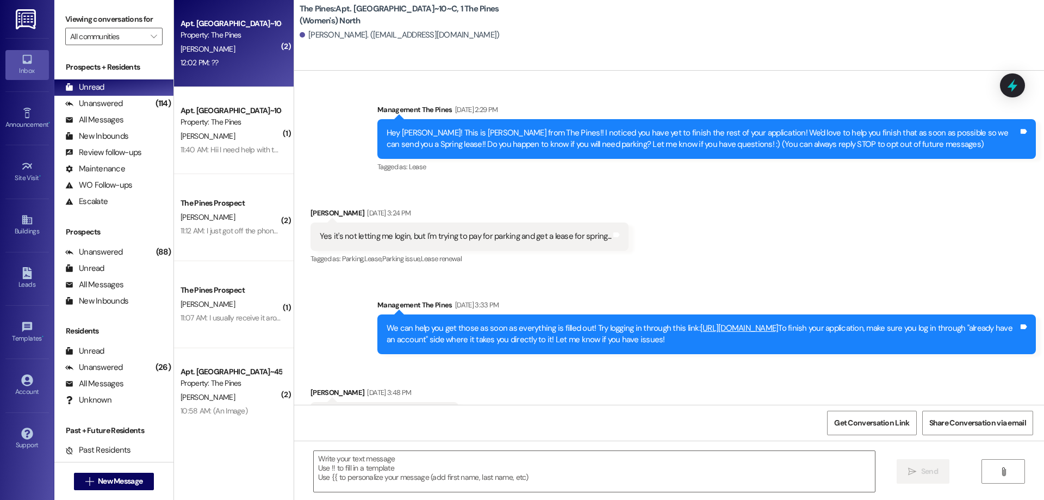
scroll to position [29442, 0]
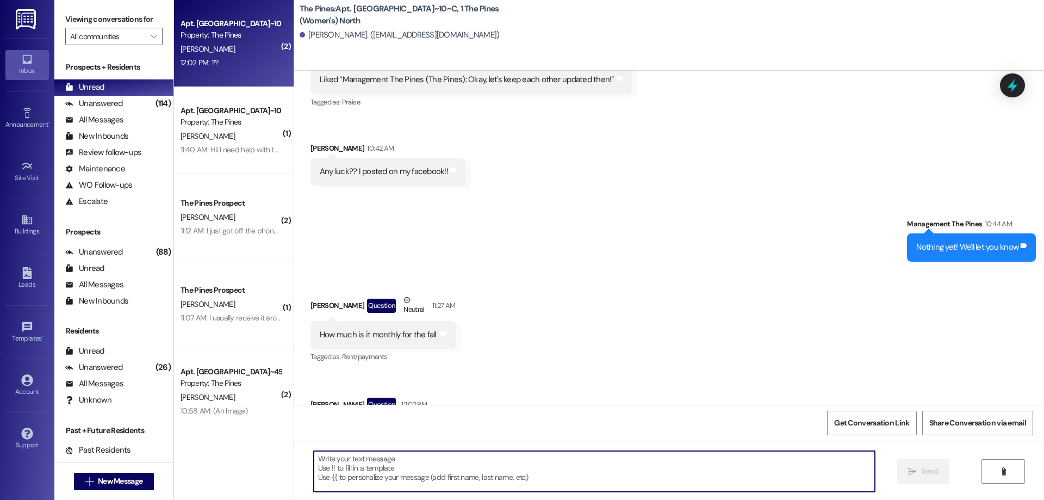
click at [387, 467] on textarea at bounding box center [594, 471] width 561 height 41
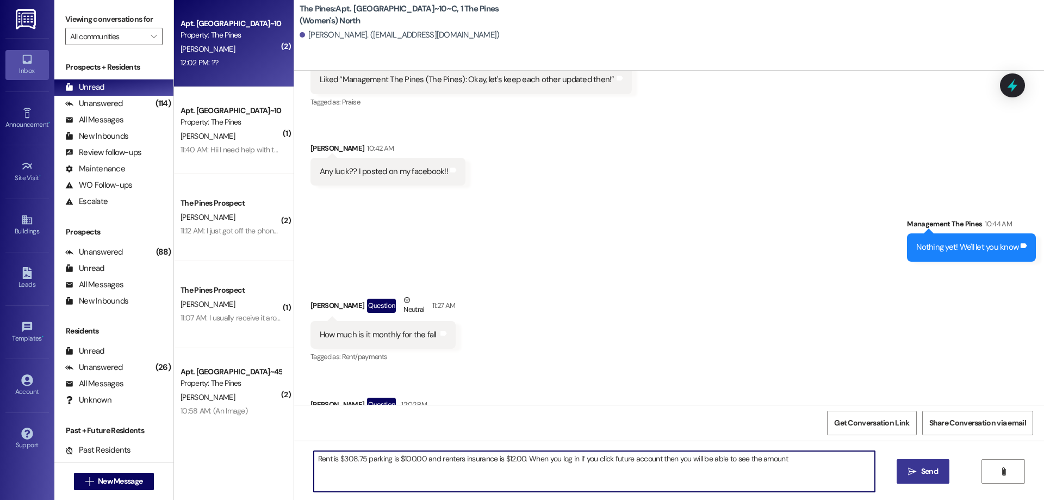
type textarea "Rent is $308.75 parking is $100.00 and renters insurance is $12.00. When you lo…"
click at [925, 481] on button " Send" at bounding box center [922, 471] width 53 height 24
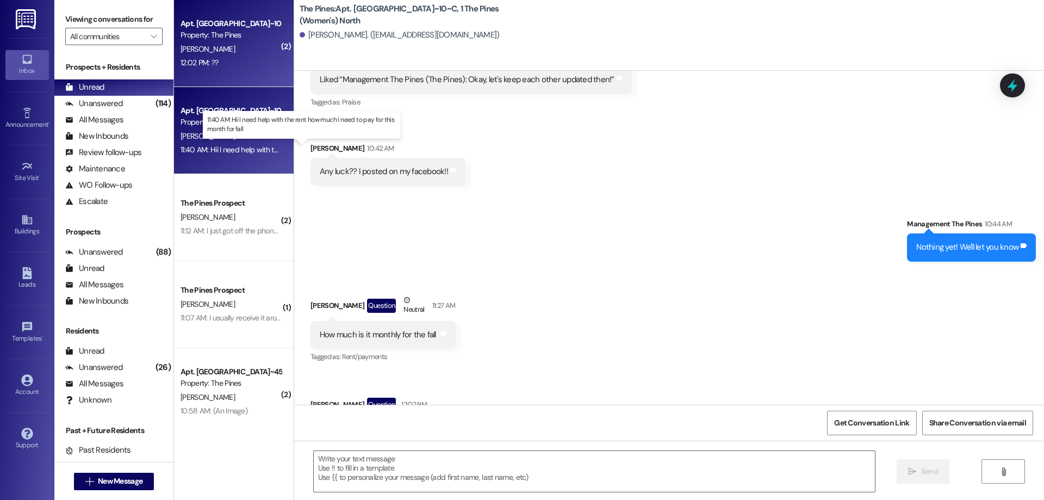
scroll to position [29442, 0]
click at [249, 148] on div "11:40 AM: Hii I need help with the rent how much I need to pay for this month f…" at bounding box center [310, 150] width 261 height 10
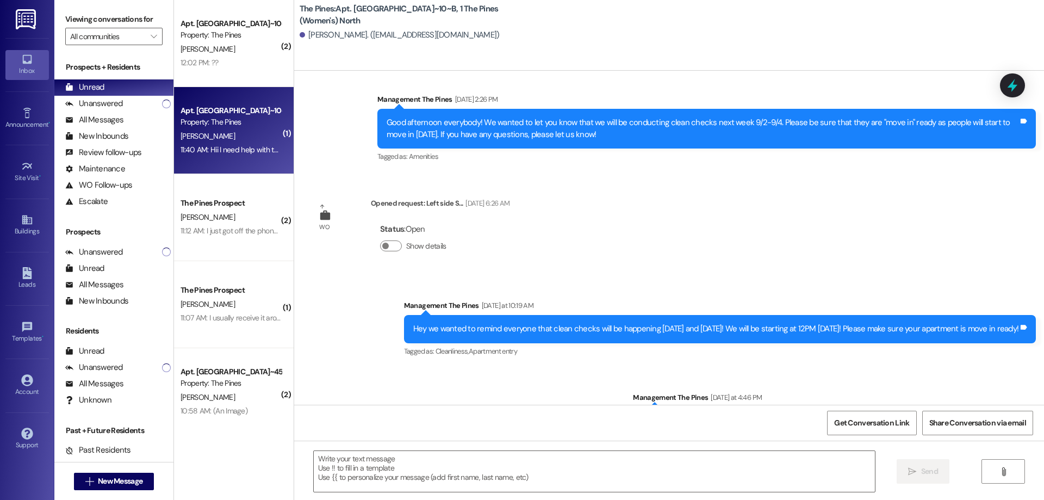
scroll to position [31666, 0]
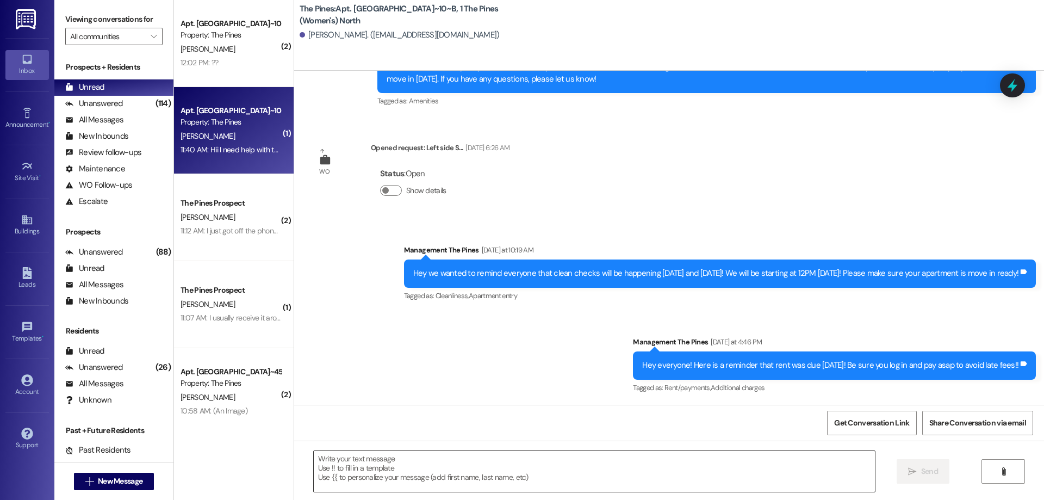
click at [432, 468] on textarea at bounding box center [594, 471] width 561 height 41
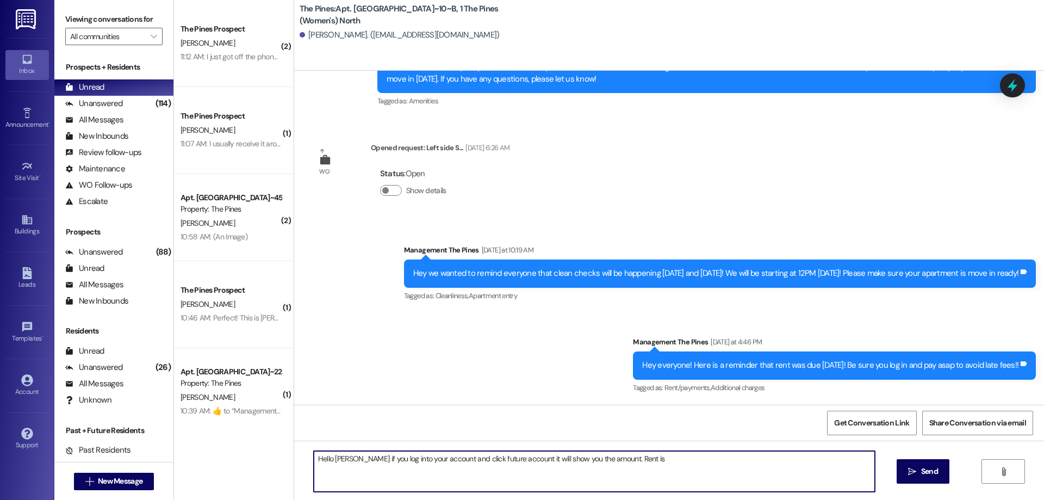
click at [652, 458] on textarea "Hello [PERSON_NAME] if you log into your account and click future account it wi…" at bounding box center [594, 471] width 561 height 41
type textarea "Hello [PERSON_NAME] if you log into your account and click future account it wi…"
click at [909, 469] on icon "" at bounding box center [912, 471] width 8 height 9
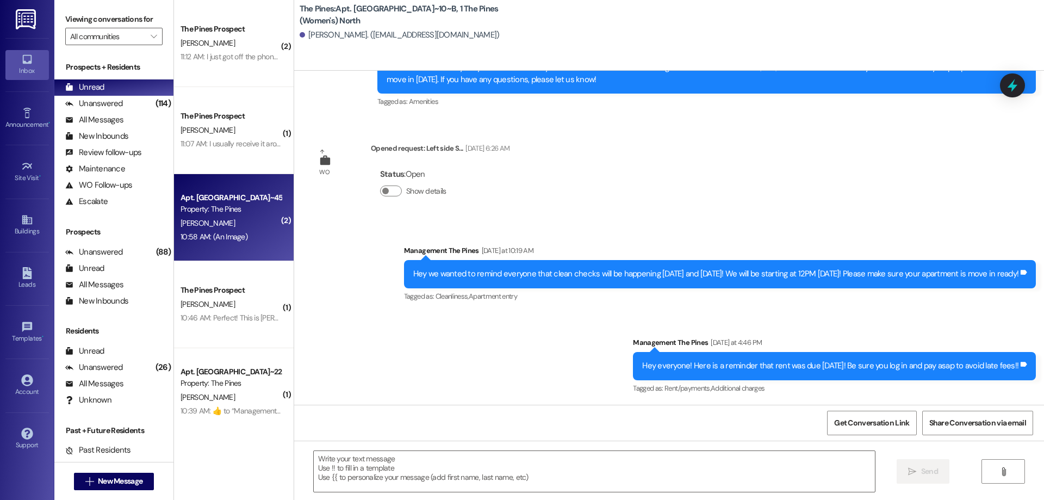
scroll to position [54, 0]
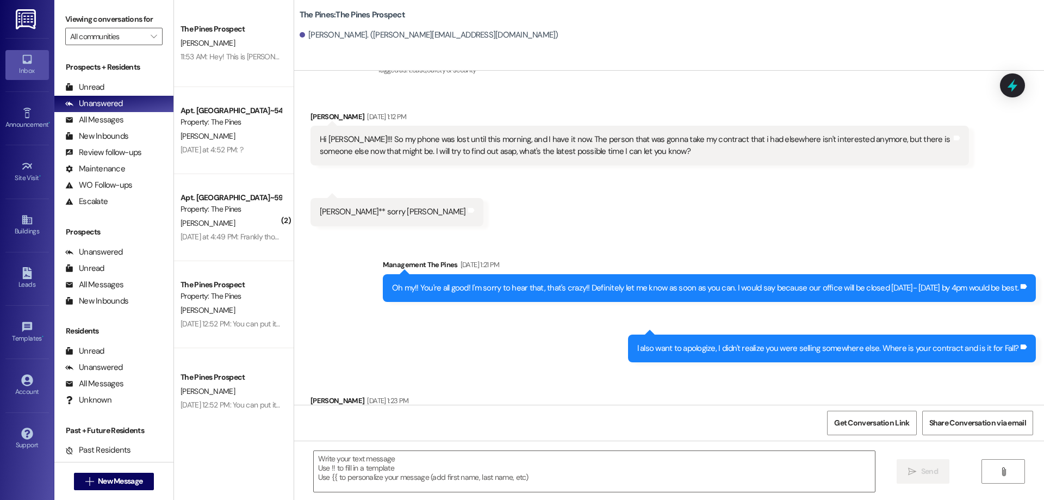
scroll to position [2247, 0]
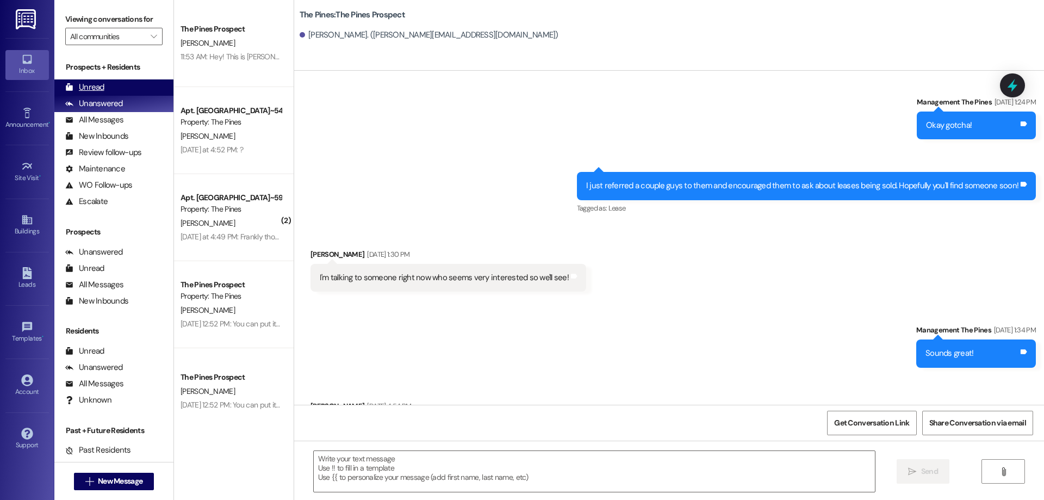
click at [105, 83] on div "Unread (0)" at bounding box center [113, 87] width 119 height 16
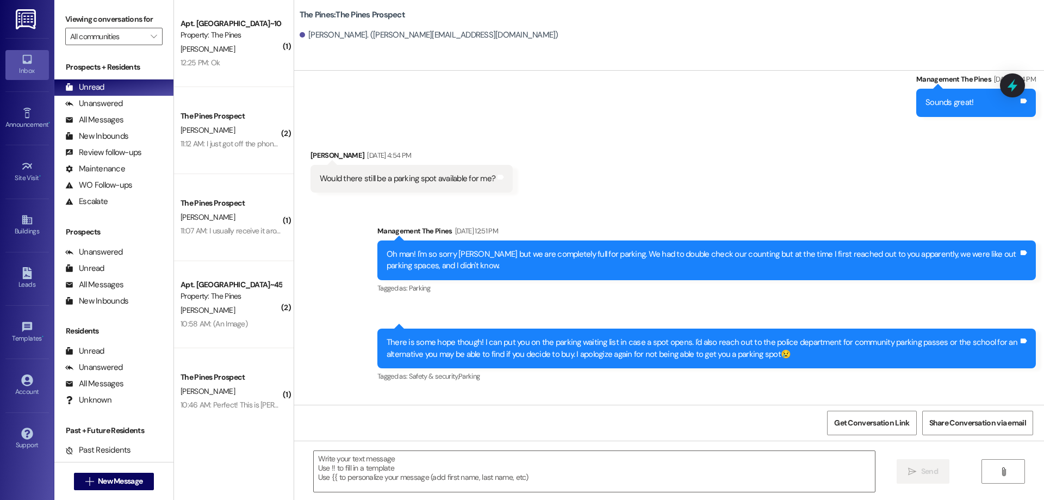
scroll to position [2515, 0]
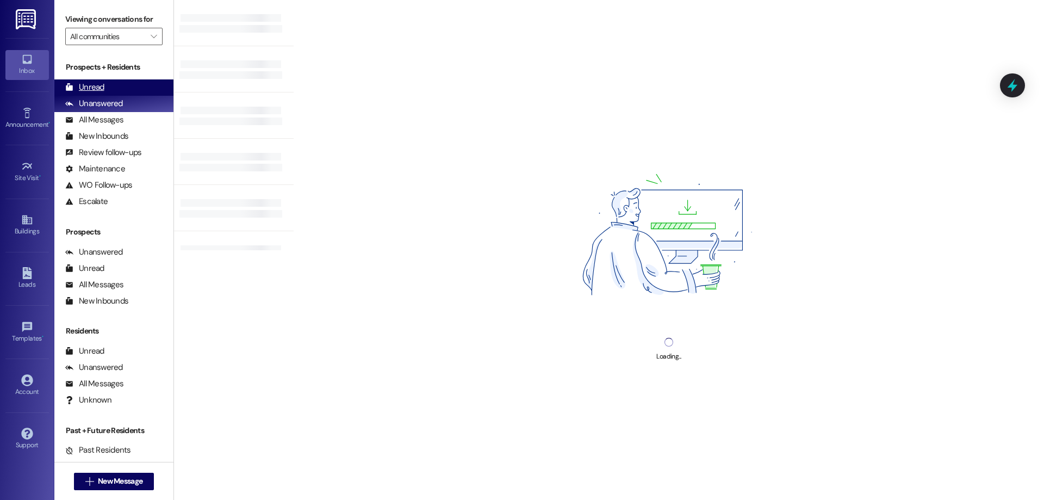
click at [120, 91] on div "Unread (0)" at bounding box center [113, 87] width 119 height 16
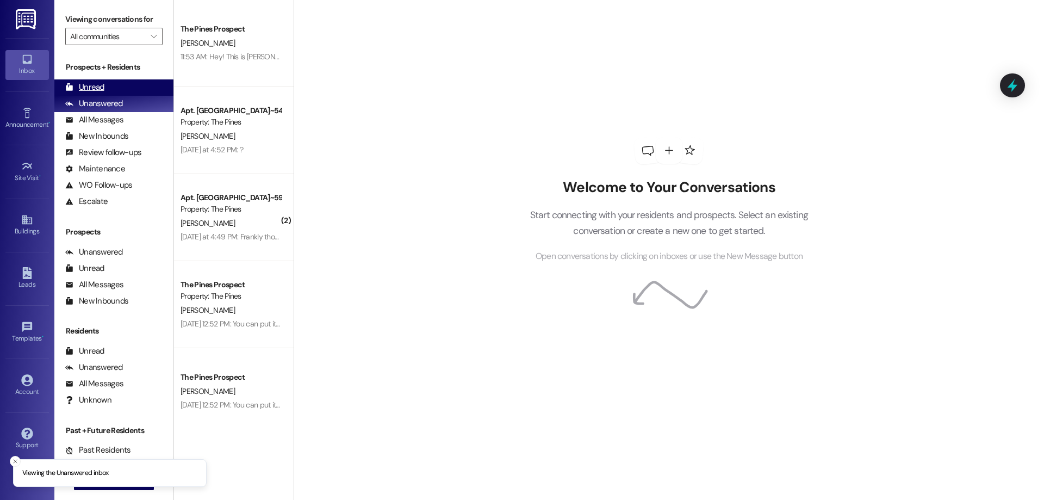
click at [140, 85] on div "Unread (0)" at bounding box center [113, 87] width 119 height 16
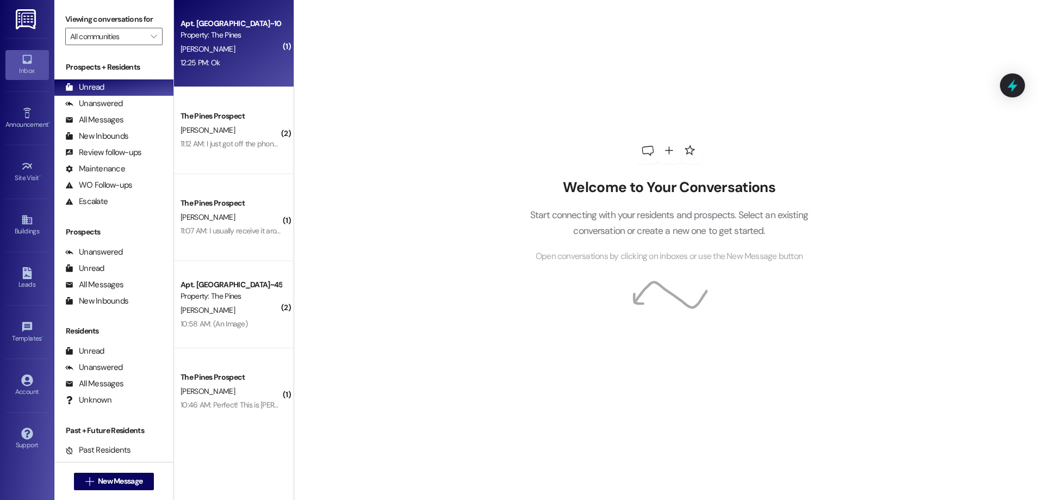
click at [240, 53] on div "[PERSON_NAME]" at bounding box center [230, 49] width 103 height 14
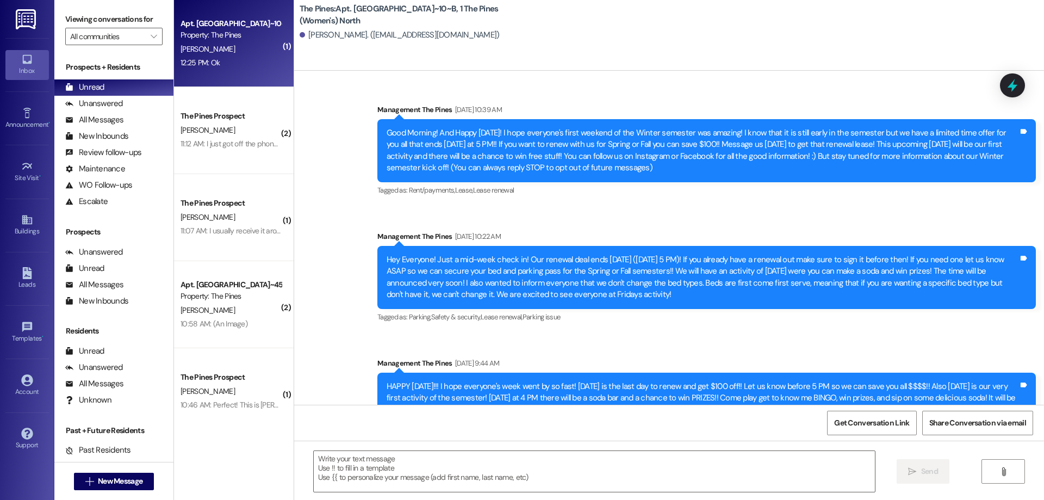
scroll to position [31850, 0]
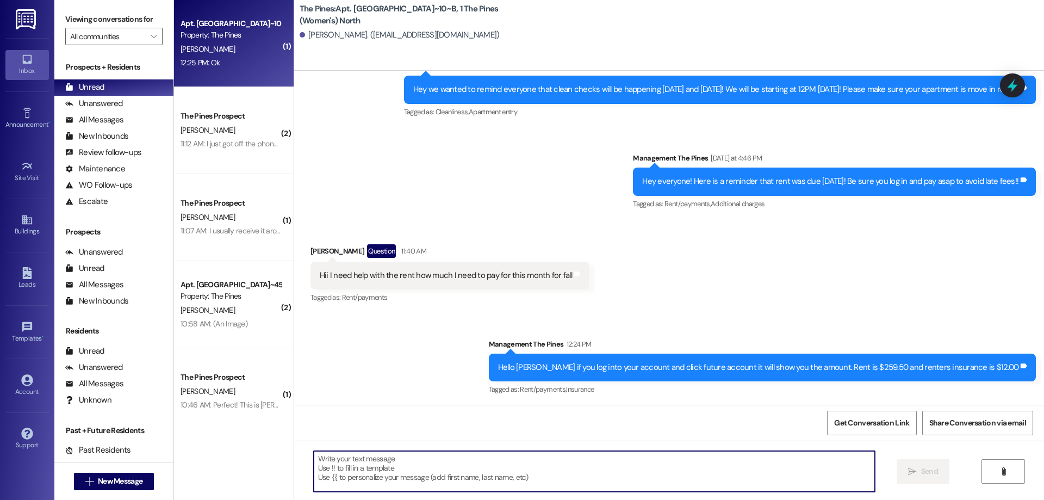
click at [407, 463] on textarea at bounding box center [594, 471] width 561 height 41
click at [314, 454] on textarea "IF you have any questions please let me know :)" at bounding box center [594, 471] width 561 height 41
type textarea "If you have any questions please let me know :)"
click at [925, 470] on span "Send" at bounding box center [929, 470] width 17 height 11
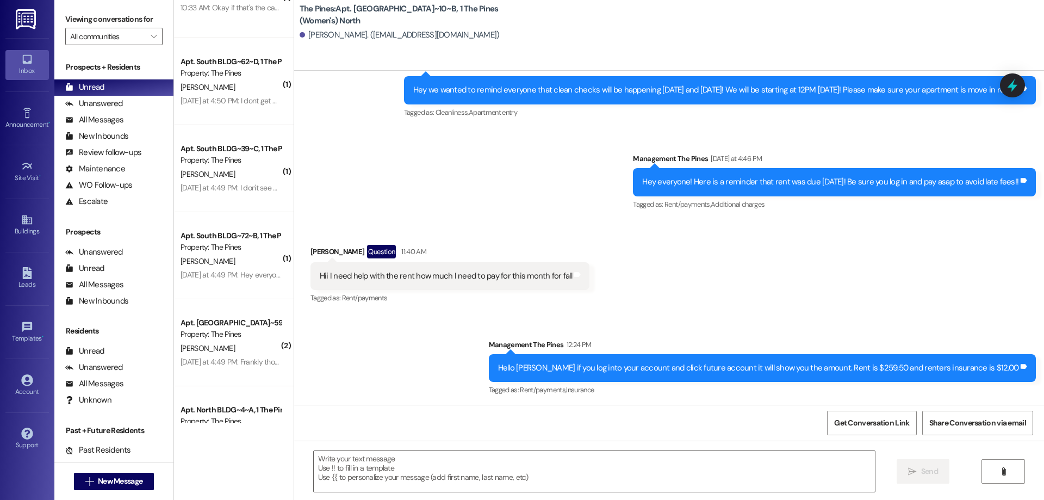
scroll to position [621, 0]
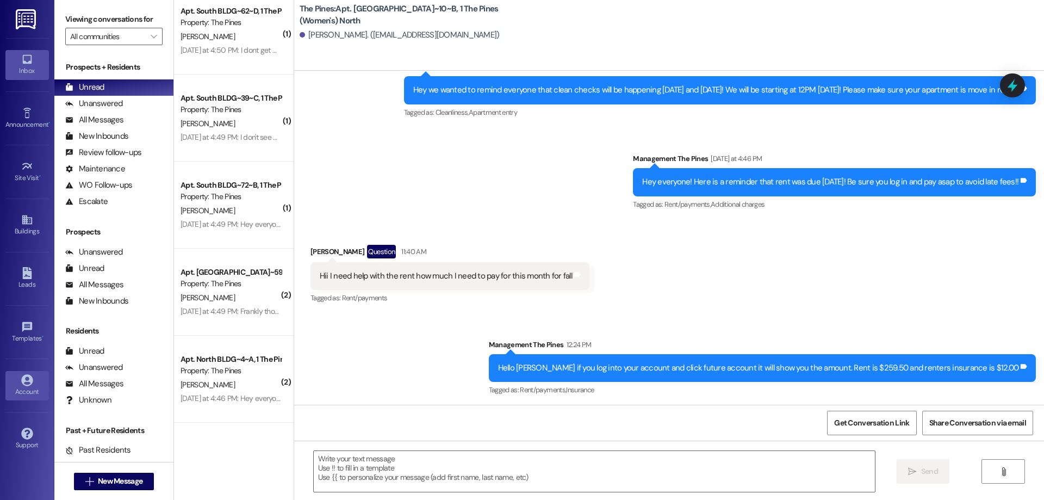
click at [26, 392] on div "Account" at bounding box center [27, 391] width 54 height 11
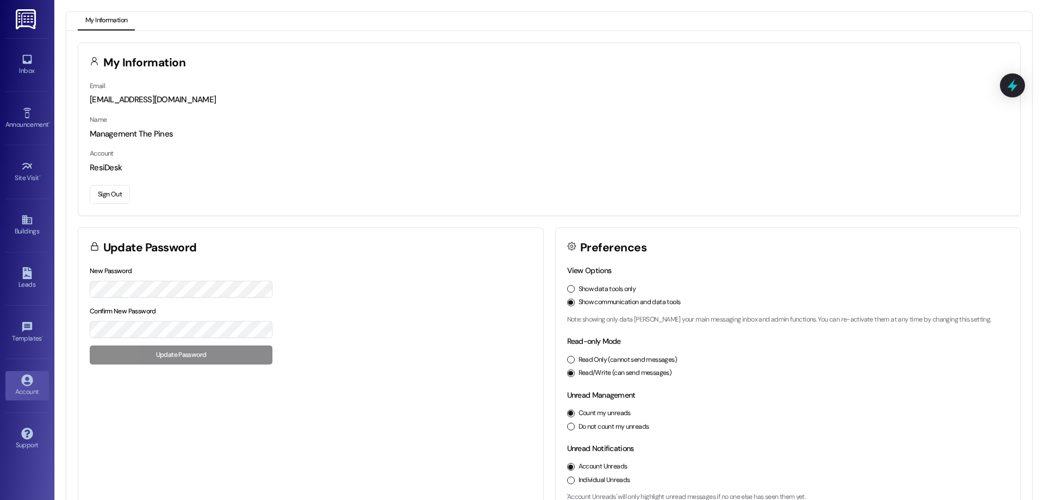
click at [110, 188] on button "Sign Out" at bounding box center [110, 194] width 40 height 19
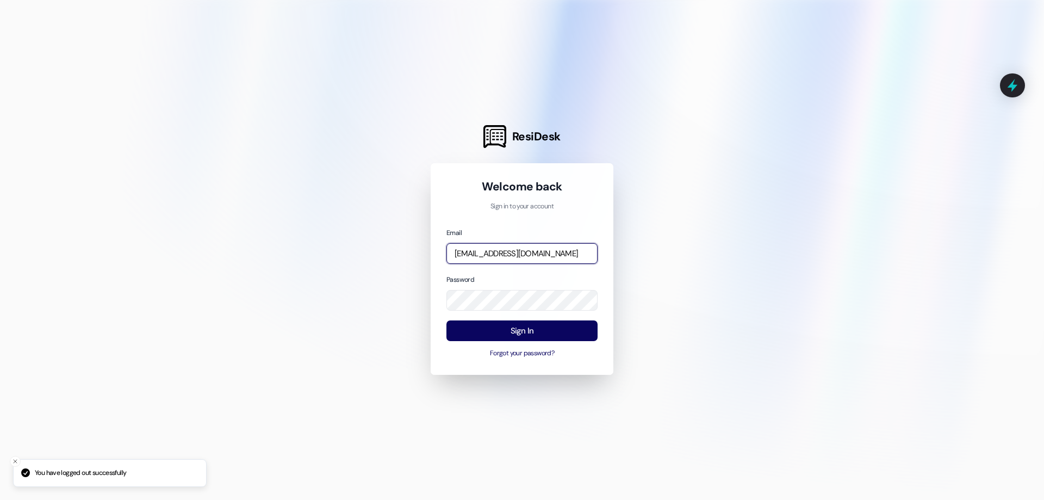
click at [498, 255] on input "[EMAIL_ADDRESS][DOMAIN_NAME]" at bounding box center [521, 253] width 151 height 21
type input "management.lajolla@redstoneresidential.com"
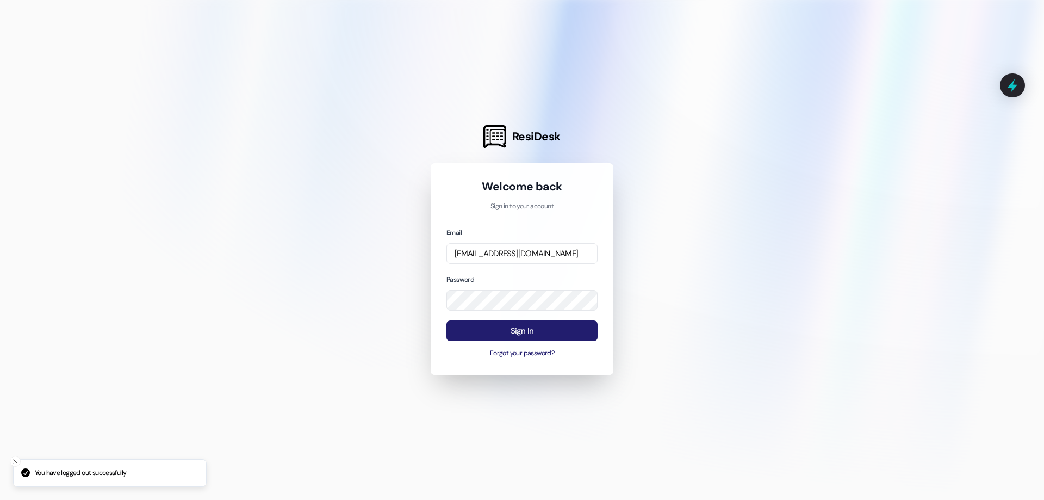
click at [497, 326] on button "Sign In" at bounding box center [521, 330] width 151 height 21
